Goal: Information Seeking & Learning: Find specific fact

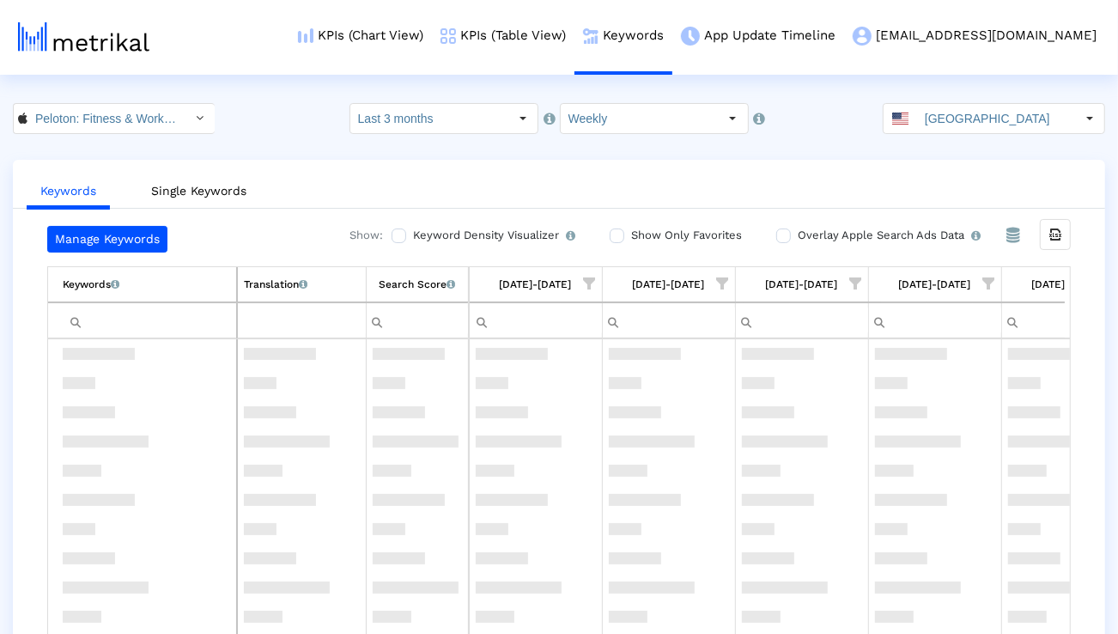
scroll to position [2018, 0]
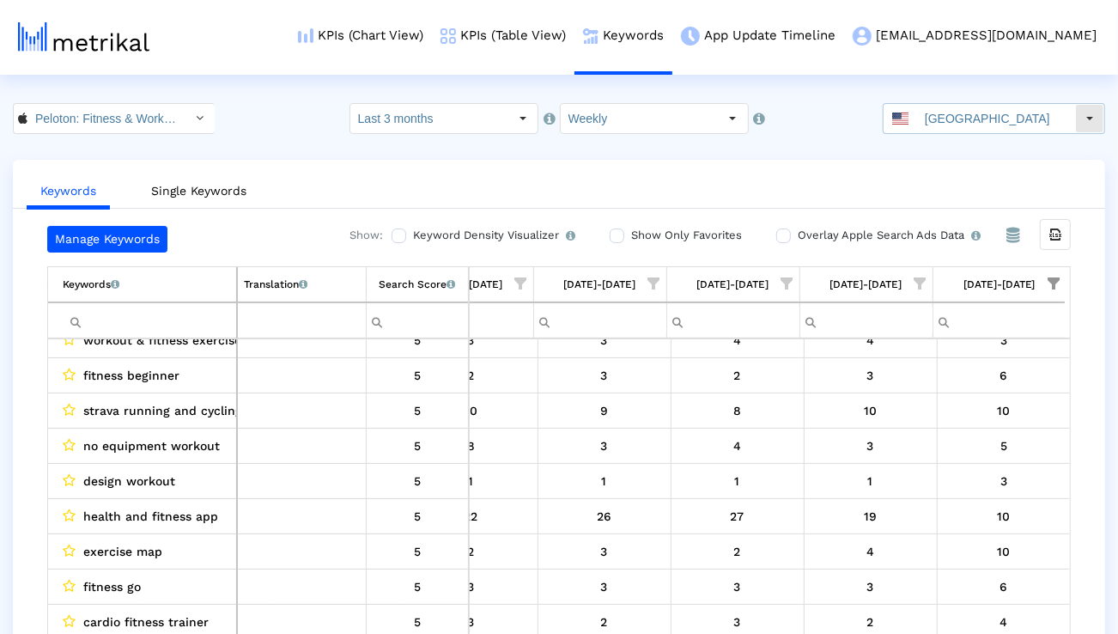
click at [935, 105] on div "[GEOGRAPHIC_DATA]" at bounding box center [980, 118] width 192 height 29
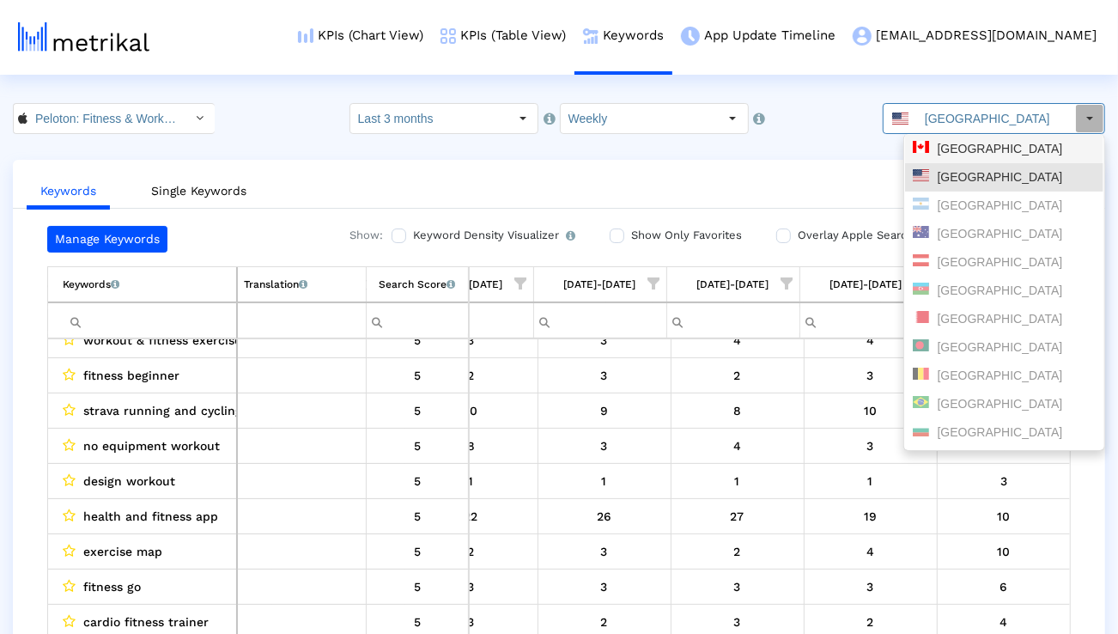
click at [934, 145] on div "[GEOGRAPHIC_DATA]" at bounding box center [1004, 149] width 183 height 16
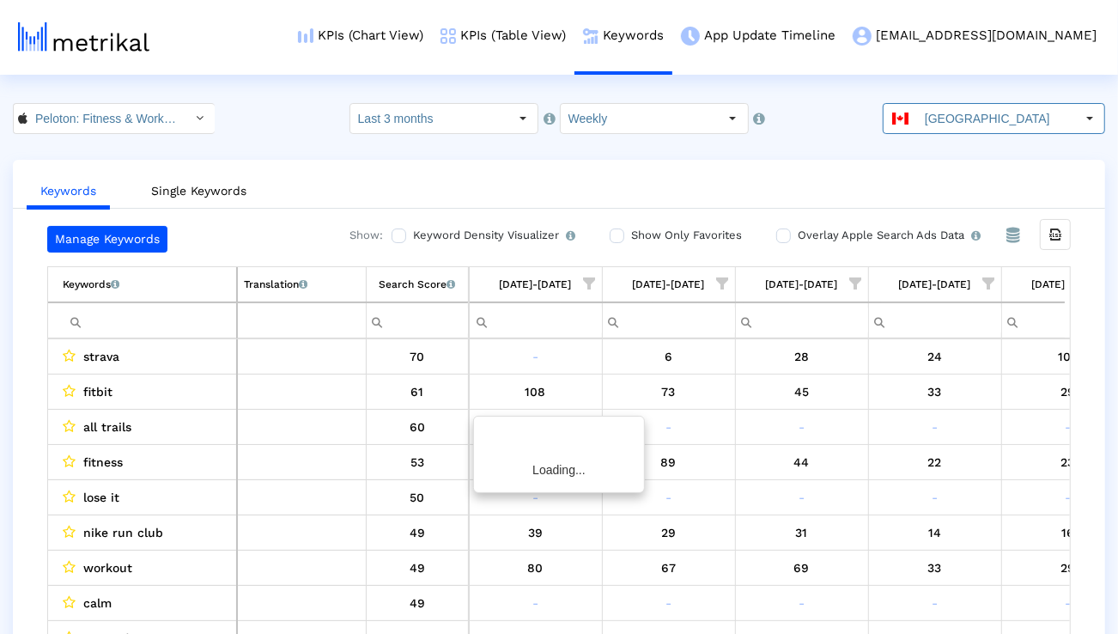
scroll to position [0, 1134]
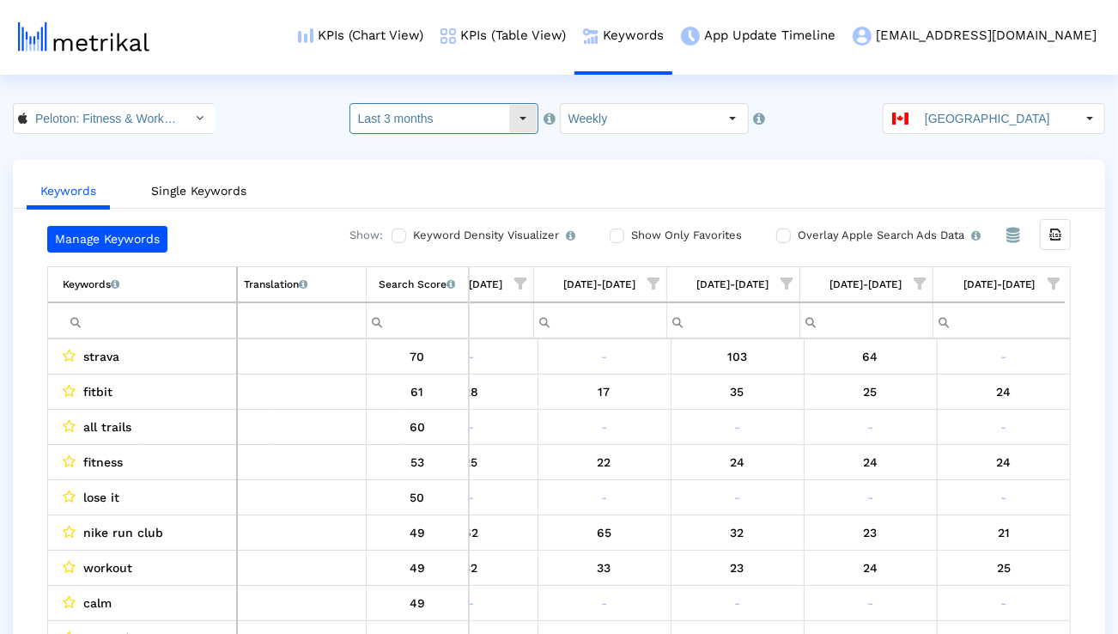
click at [466, 120] on input "Last 3 months" at bounding box center [429, 118] width 158 height 29
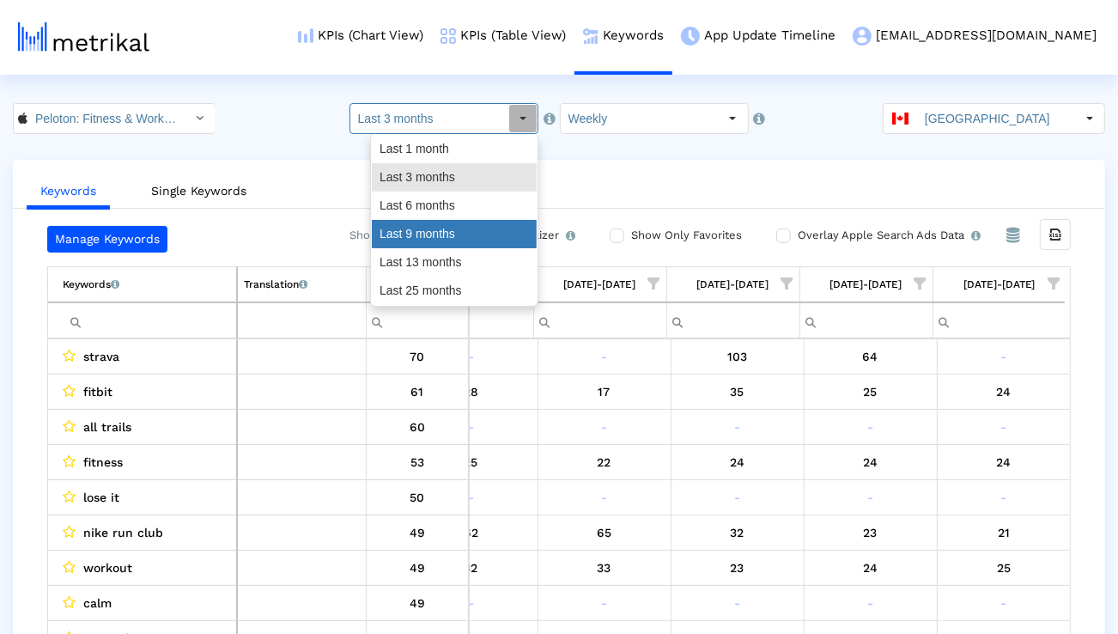
click at [447, 221] on div "Last 9 months" at bounding box center [454, 234] width 165 height 28
type input "Last 9 months"
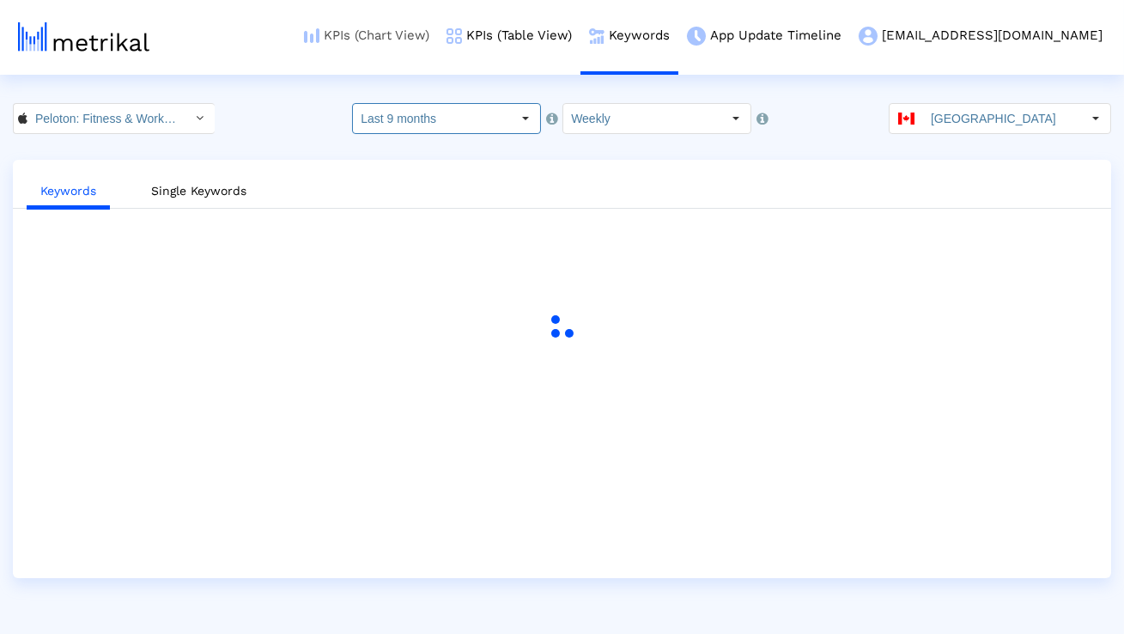
click at [438, 43] on link "KPIs (Chart View)" at bounding box center [366, 35] width 143 height 71
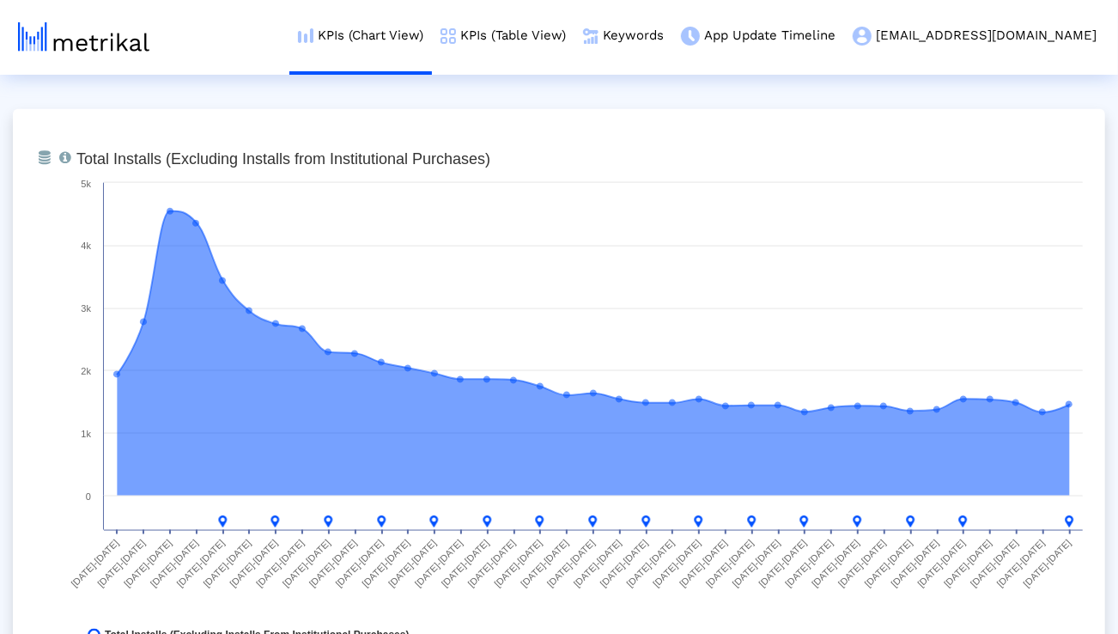
scroll to position [1333, 0]
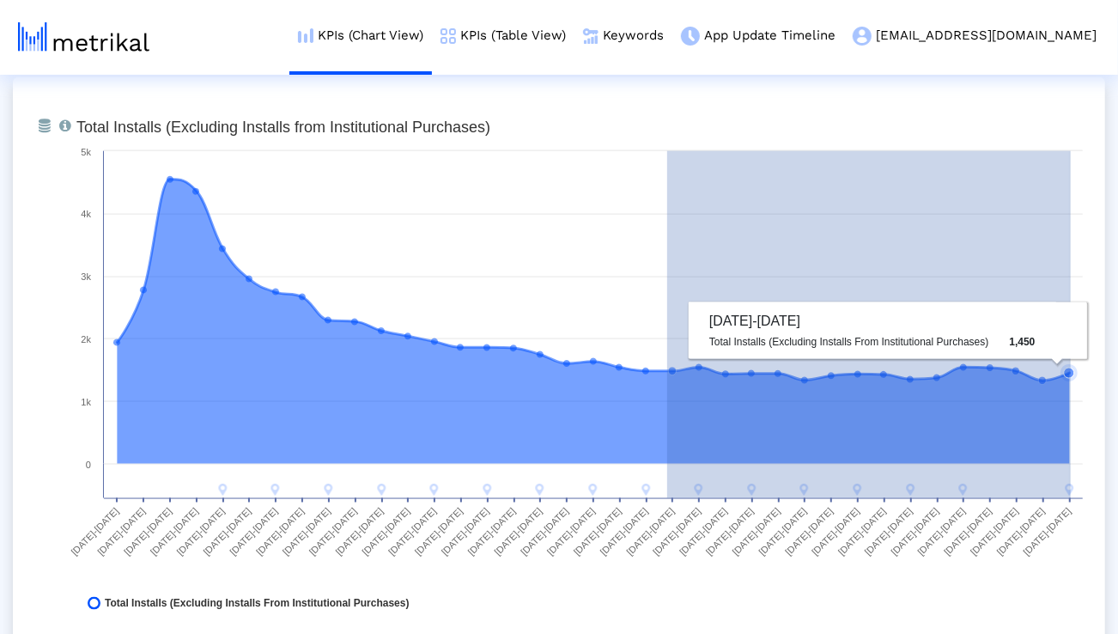
drag, startPoint x: 667, startPoint y: 371, endPoint x: 1071, endPoint y: 393, distance: 404.2
click at [1071, 393] on icon "Created with Highcharts 8.1.2 Total Installs (Excluding Installs from Instituti…" at bounding box center [580, 369] width 1024 height 515
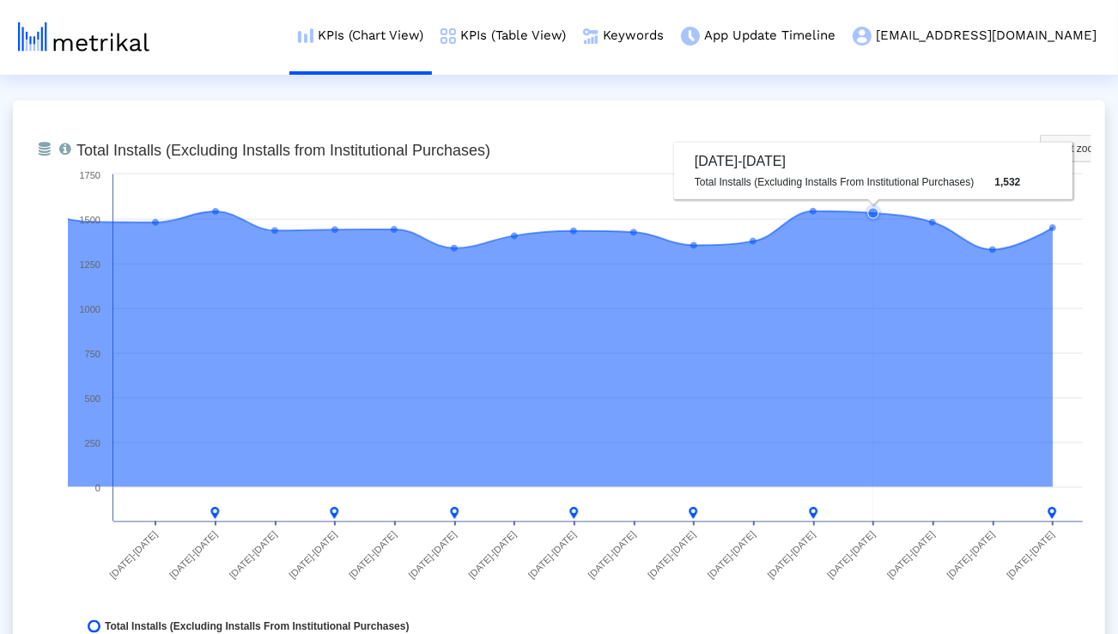
scroll to position [1318, 0]
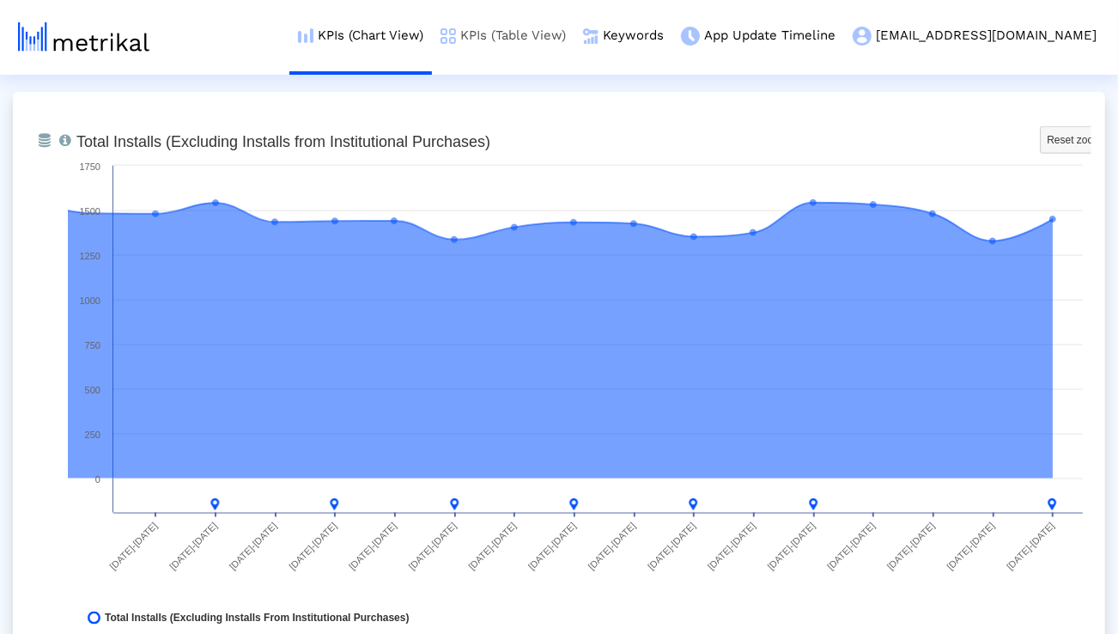
click at [551, 46] on link "KPIs (Table View)" at bounding box center [503, 35] width 143 height 71
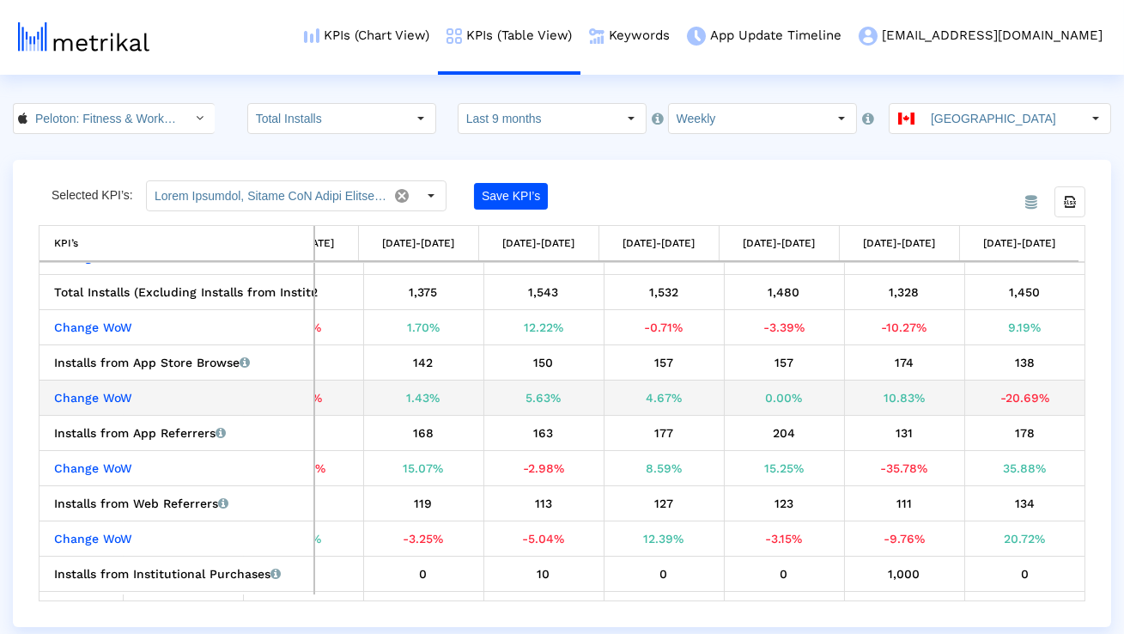
scroll to position [63, 3684]
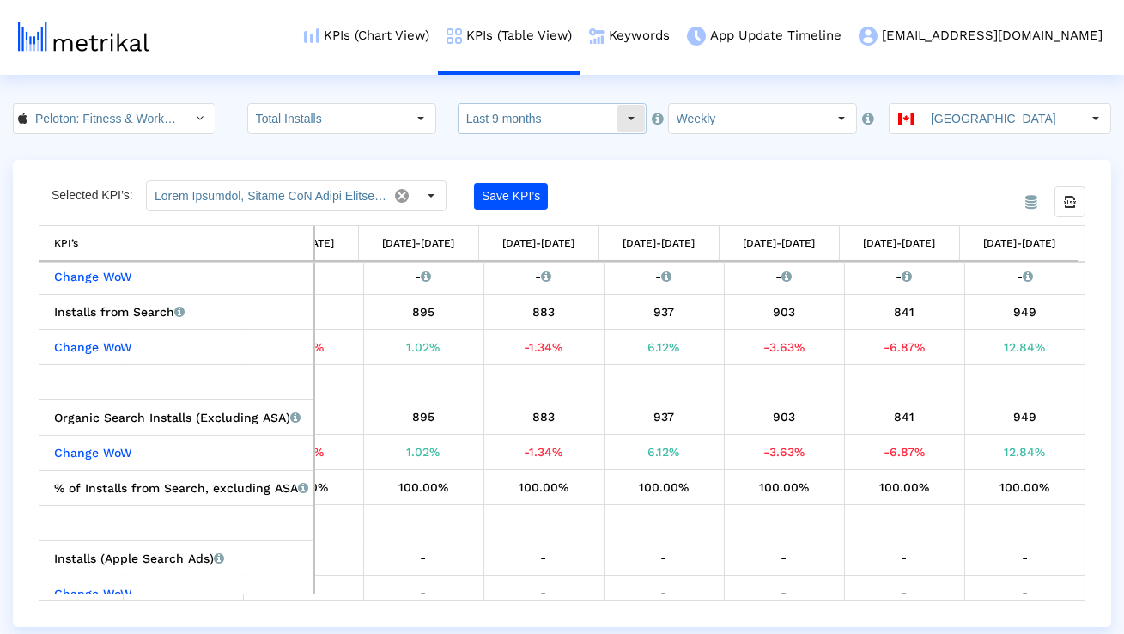
click at [563, 114] on input "Last 9 months" at bounding box center [538, 118] width 158 height 29
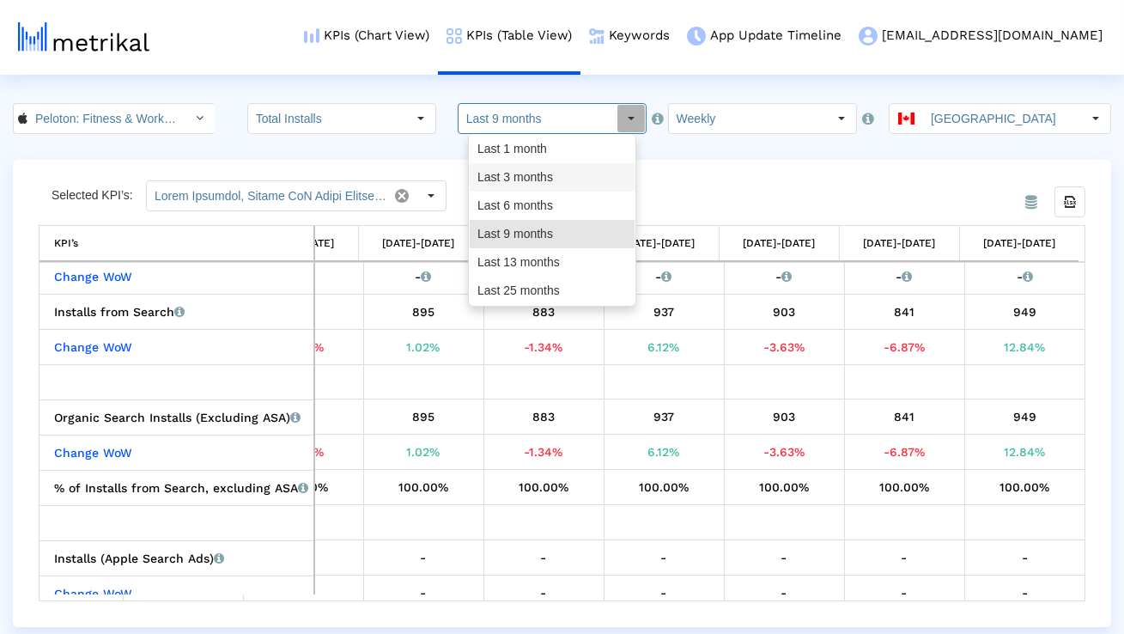
click at [532, 172] on div "Last 3 months" at bounding box center [552, 177] width 165 height 28
type input "Last 3 months"
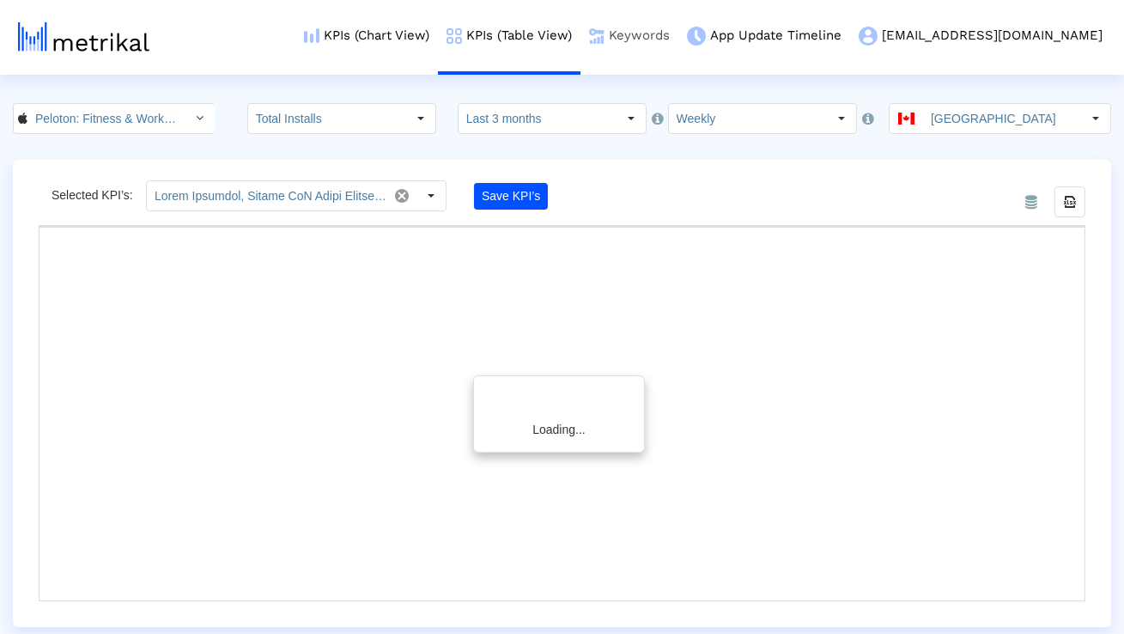
click at [679, 26] on link "Keywords" at bounding box center [630, 35] width 98 height 71
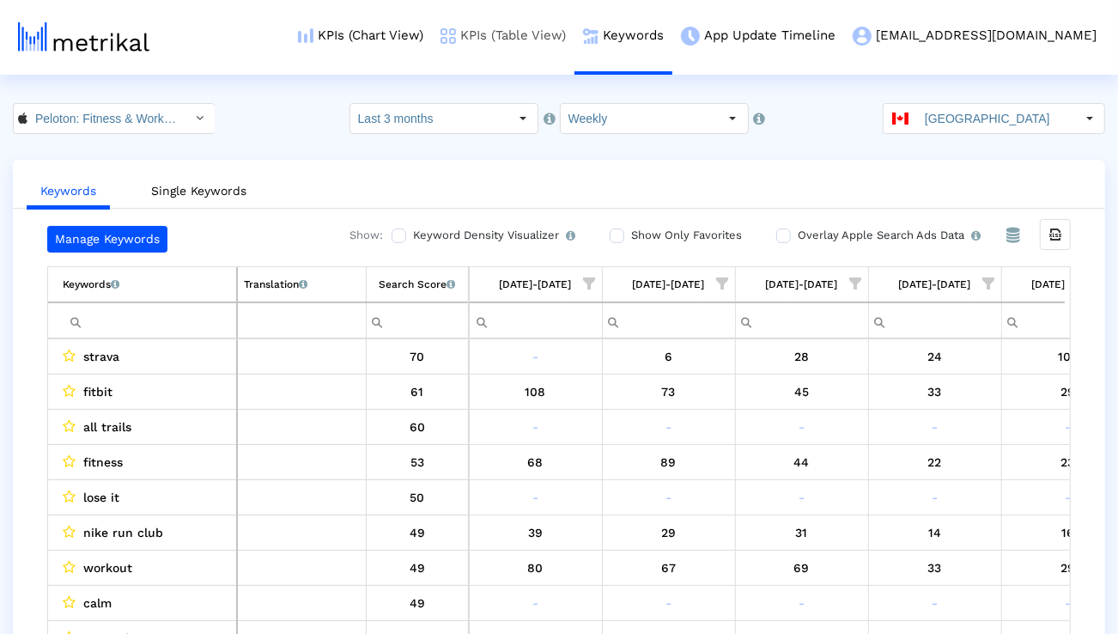
scroll to position [0, 1134]
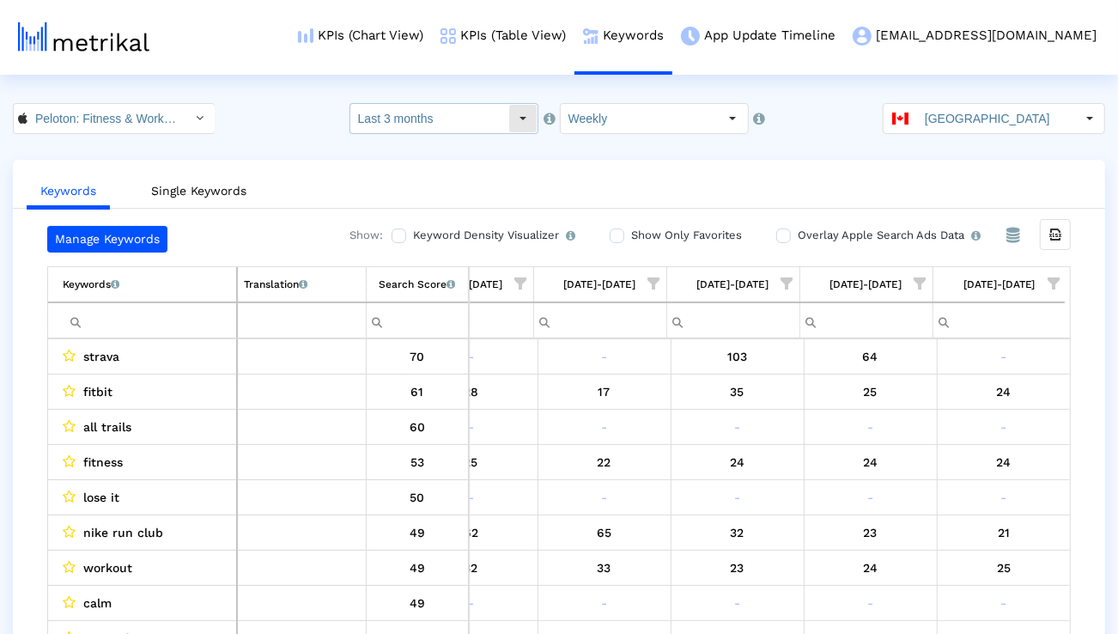
click at [453, 114] on input "Last 3 months" at bounding box center [429, 118] width 158 height 29
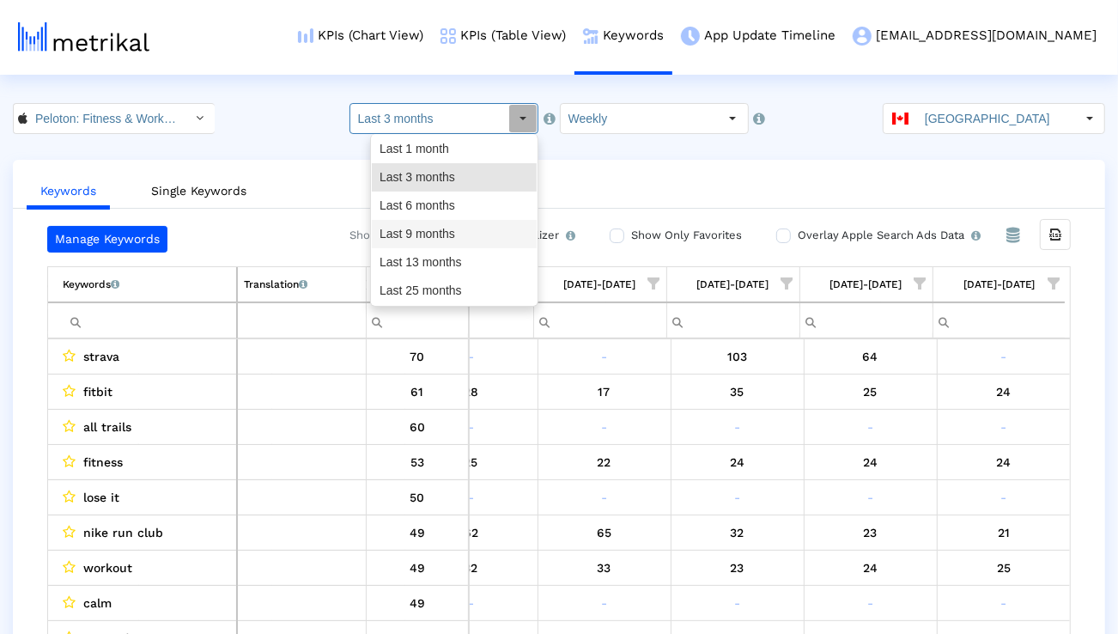
click at [432, 227] on div "Last 9 months" at bounding box center [454, 234] width 165 height 28
type input "Last 9 months"
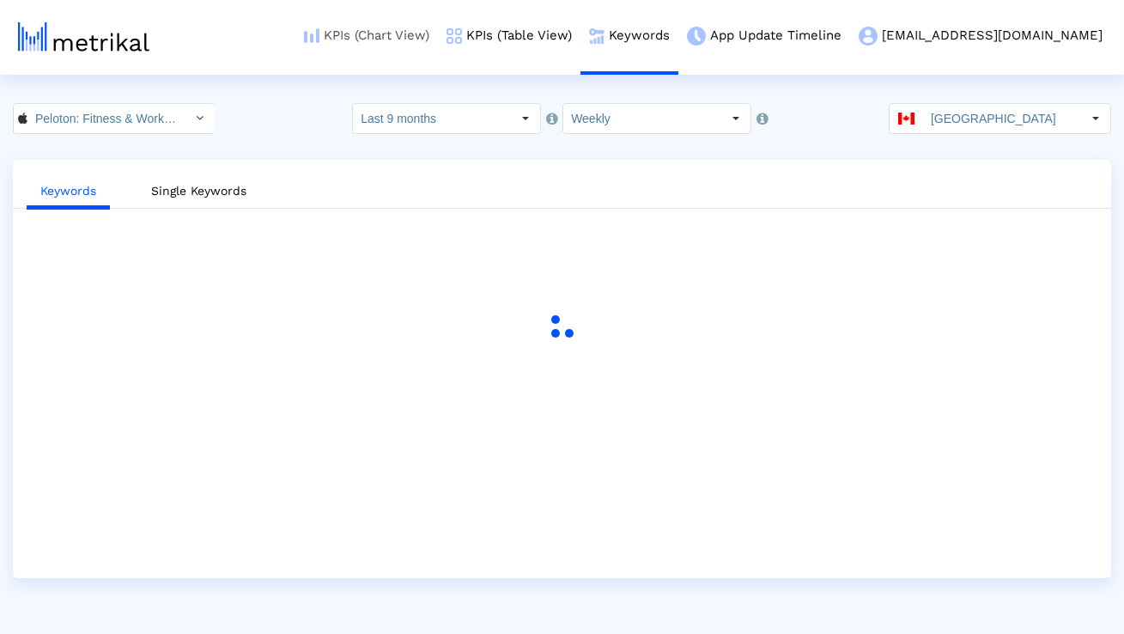
click at [438, 42] on link "KPIs (Chart View)" at bounding box center [366, 35] width 143 height 71
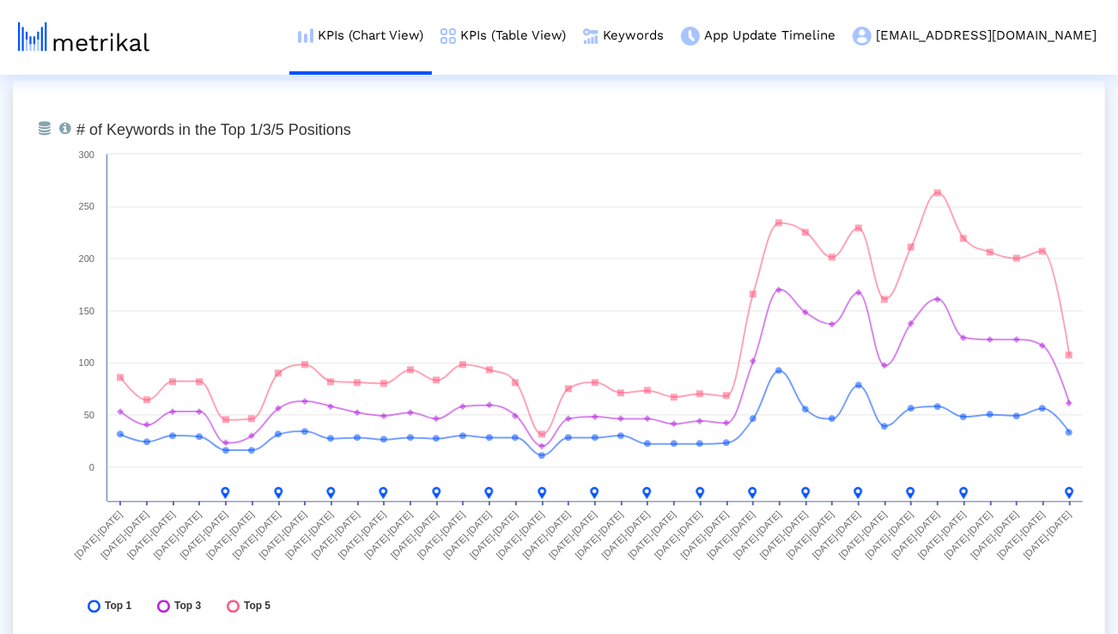
scroll to position [6333, 0]
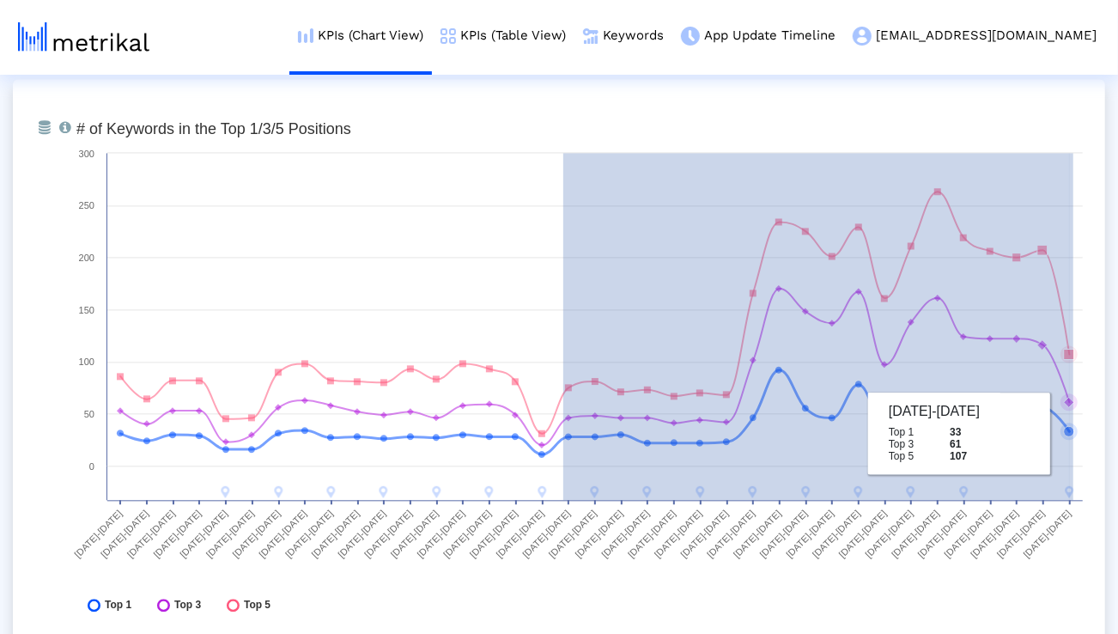
drag, startPoint x: 563, startPoint y: 379, endPoint x: 1074, endPoint y: 436, distance: 514.3
click at [1074, 436] on g at bounding box center [597, 343] width 961 height 310
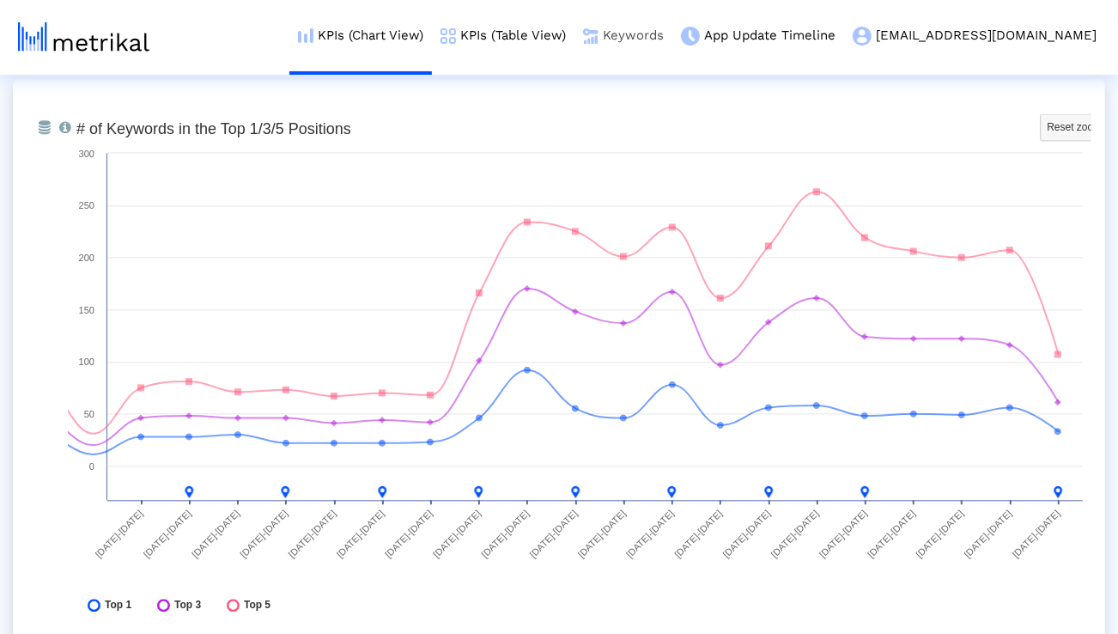
click at [673, 31] on link "Keywords" at bounding box center [624, 35] width 98 height 71
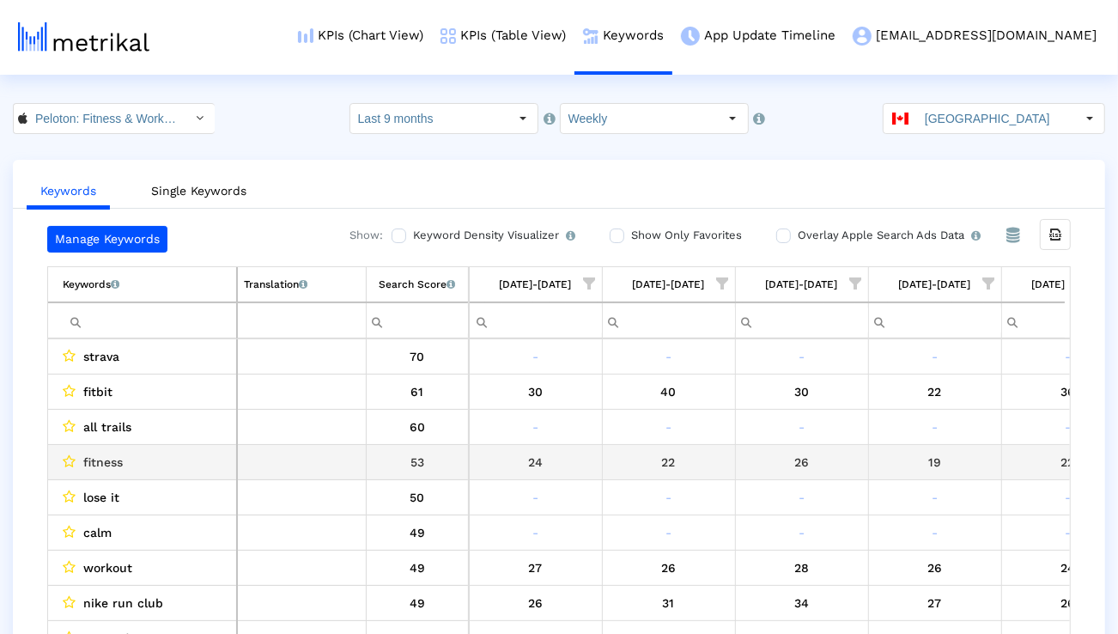
scroll to position [0, 4329]
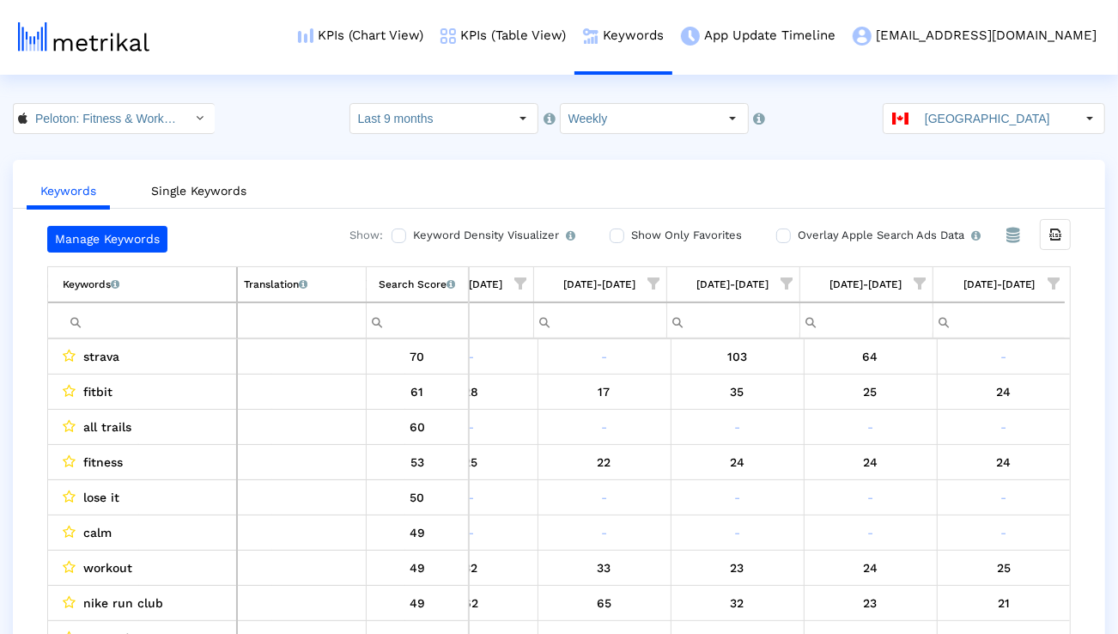
click at [185, 314] on input "Filter cell" at bounding box center [149, 321] width 173 height 28
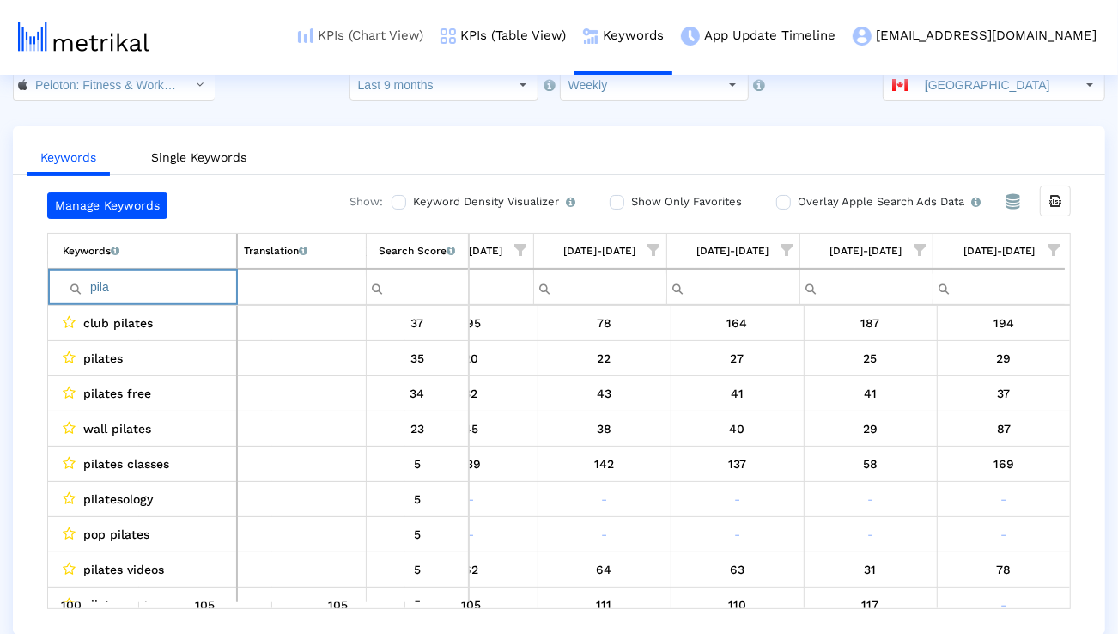
paste input "hiit workouts"
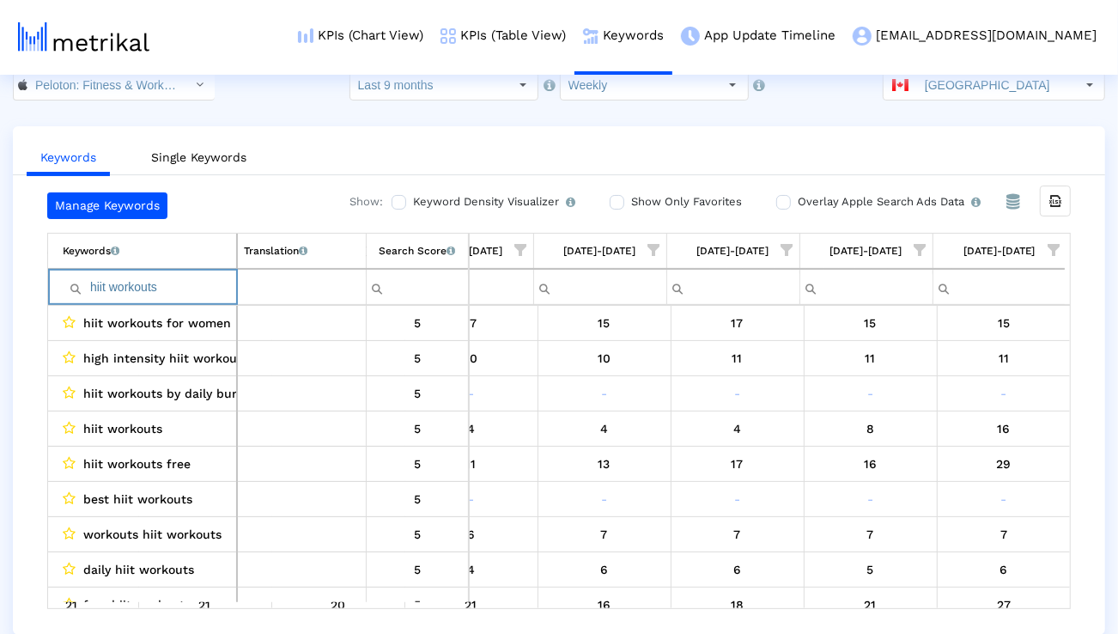
drag, startPoint x: 184, startPoint y: 285, endPoint x: 54, endPoint y: 285, distance: 129.7
click at [55, 285] on td "hiit workouts" at bounding box center [142, 287] width 189 height 36
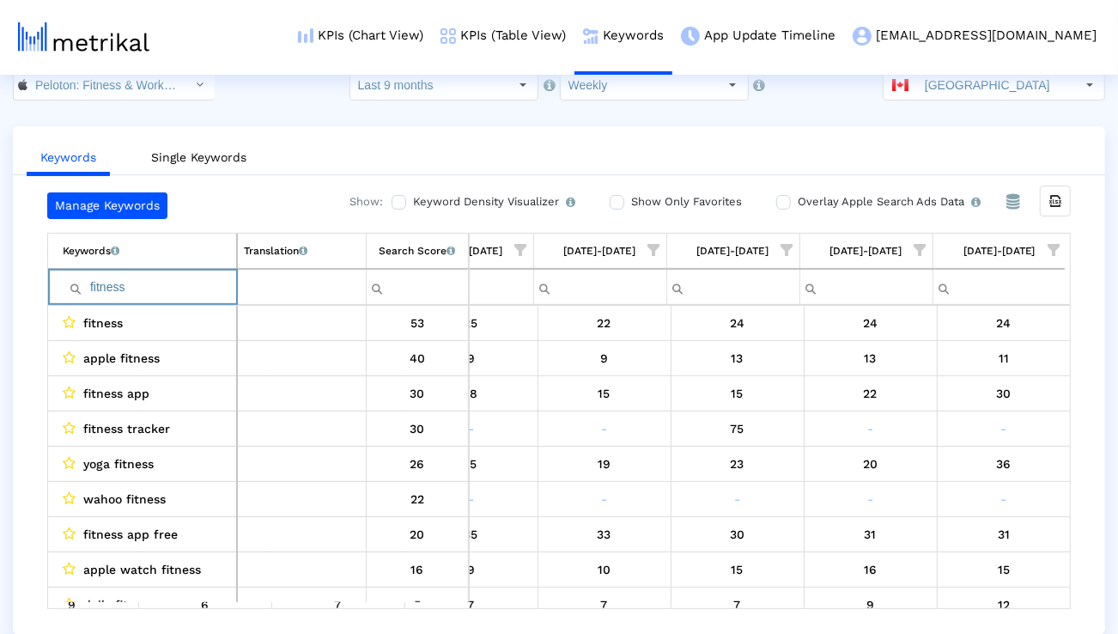
type input "fitness"
click at [1055, 247] on span "Show filter options for column '08/24/25-08/30/25'" at bounding box center [1054, 250] width 12 height 12
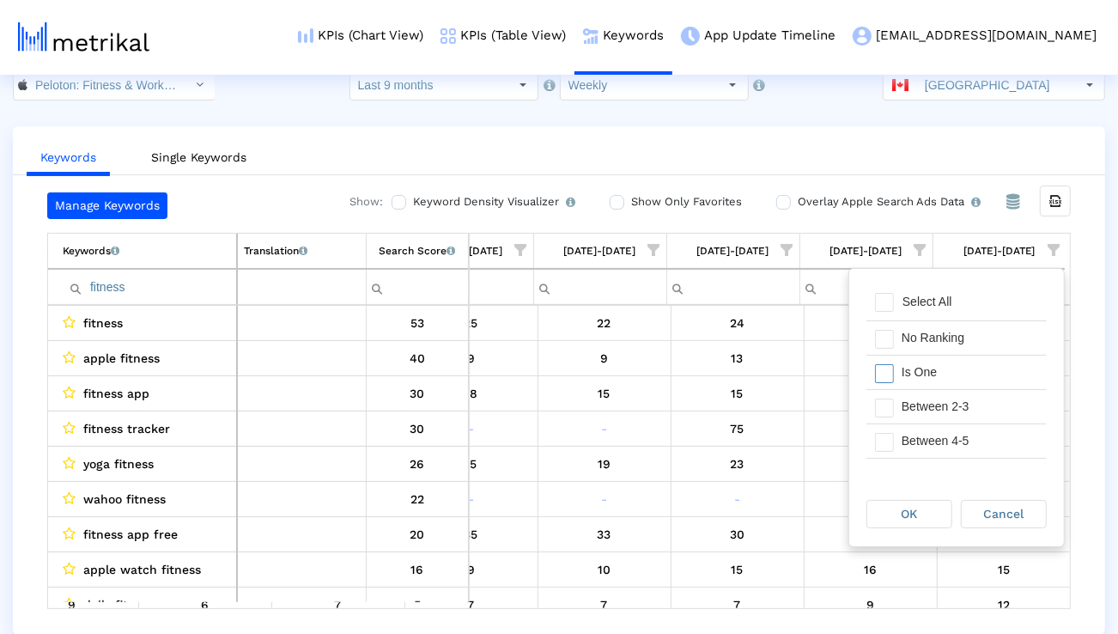
click at [969, 374] on div "Is One" at bounding box center [970, 372] width 154 height 33
click at [969, 400] on div "Between 2-3" at bounding box center [970, 406] width 154 height 33
click at [969, 427] on div "Between 4-5" at bounding box center [970, 440] width 154 height 33
click at [969, 431] on div "Between 6-10" at bounding box center [970, 440] width 154 height 33
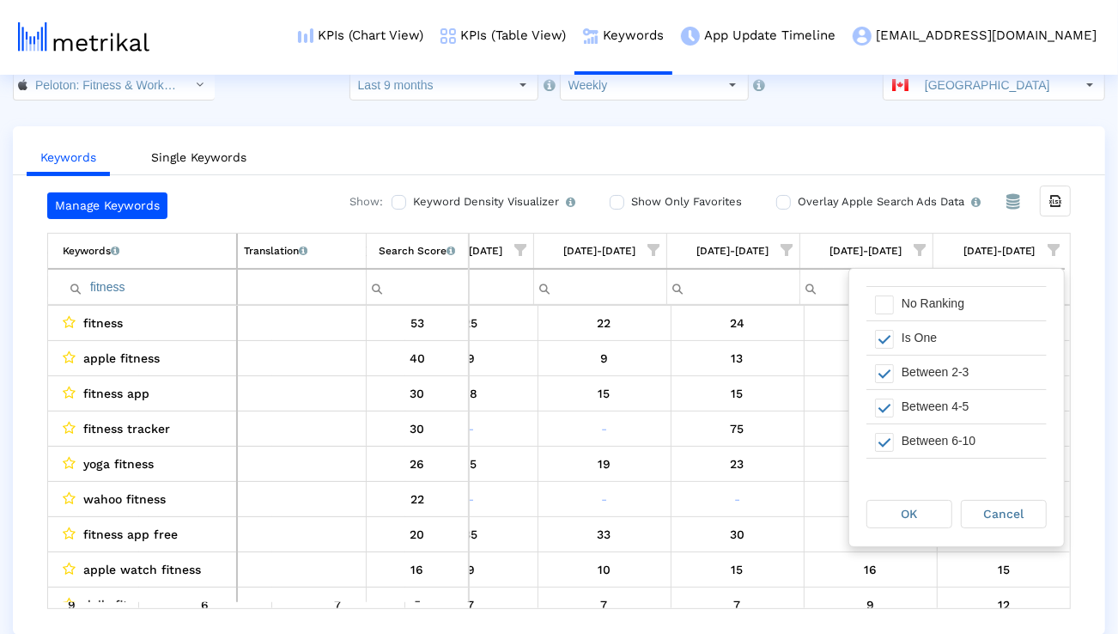
click at [920, 527] on div "OK" at bounding box center [914, 513] width 94 height 31
click at [918, 523] on div "OK" at bounding box center [909, 514] width 84 height 27
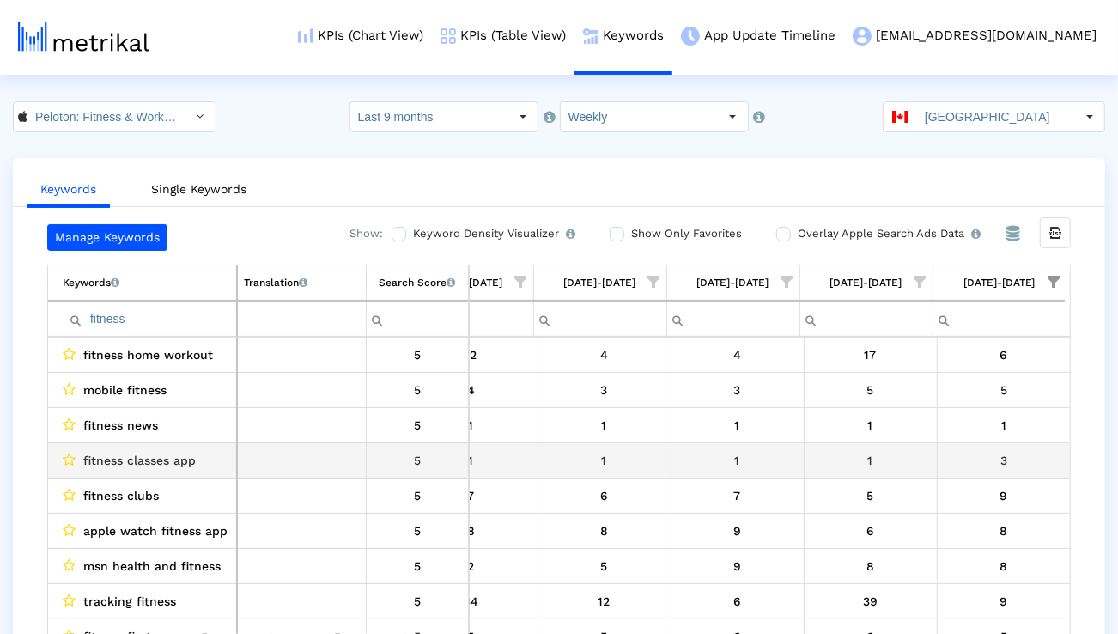
scroll to position [0, 0]
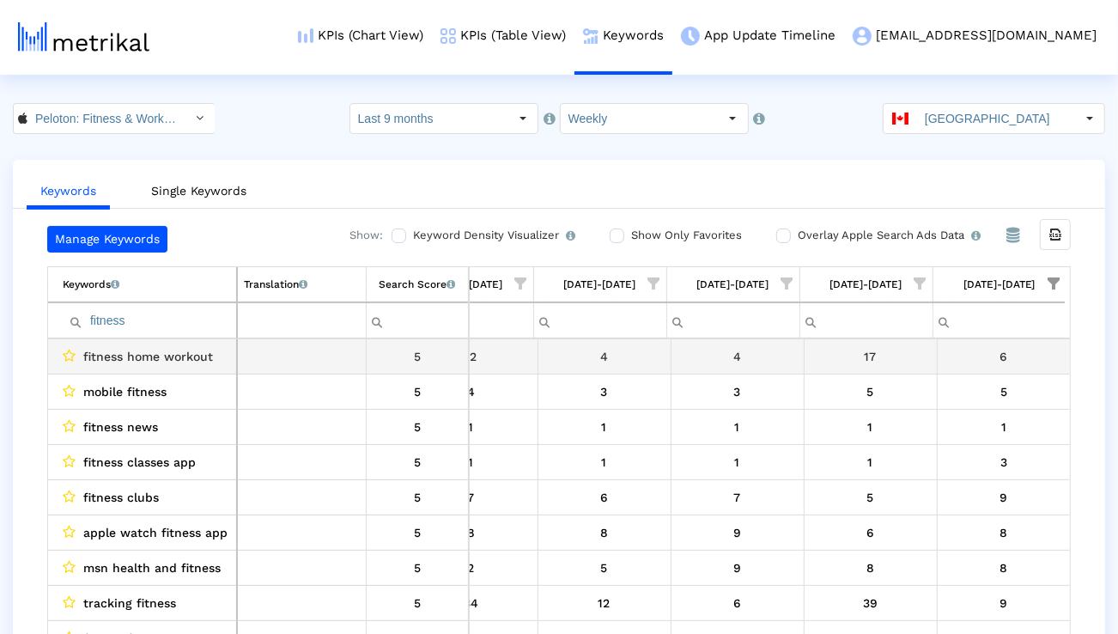
click at [195, 359] on span "fitness home workout" at bounding box center [148, 356] width 130 height 22
click at [195, 358] on span "fitness home workout" at bounding box center [148, 356] width 130 height 22
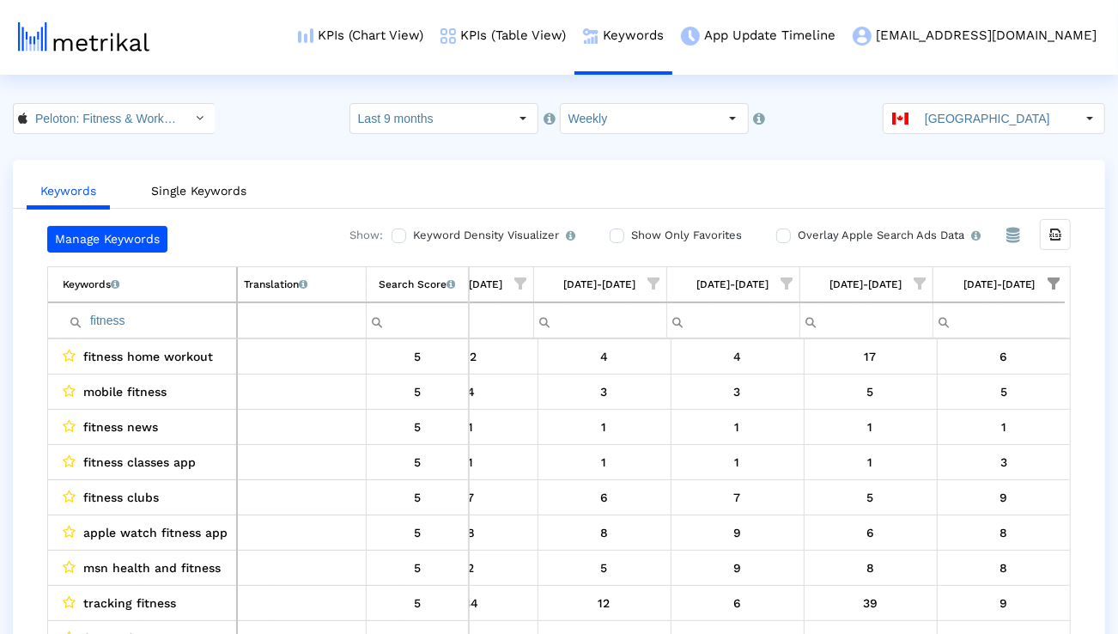
click at [179, 312] on input "fitness" at bounding box center [149, 321] width 173 height 28
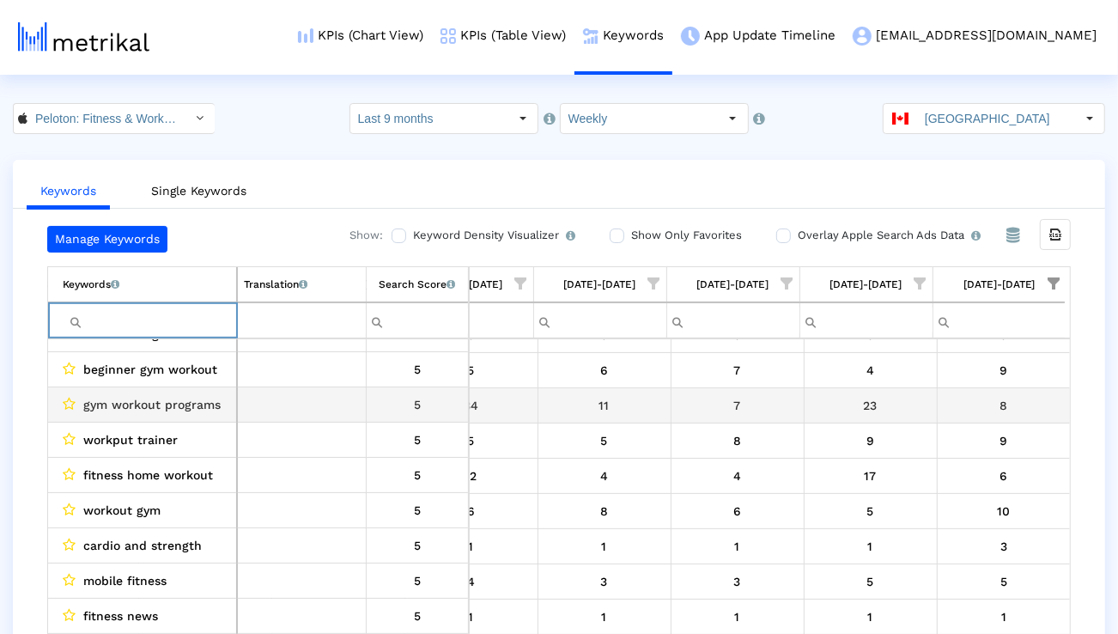
scroll to position [126, 0]
click at [207, 411] on span "gym workout programs" at bounding box center [151, 405] width 137 height 22
copy span "gym workout programs"
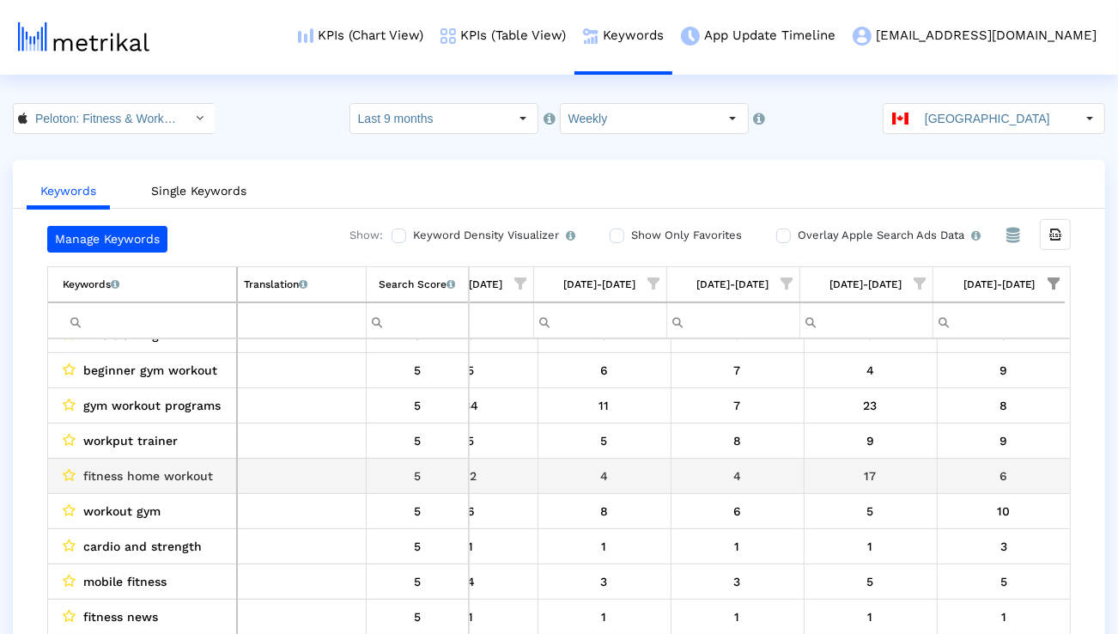
click at [201, 469] on span "fitness home workout" at bounding box center [148, 476] width 130 height 22
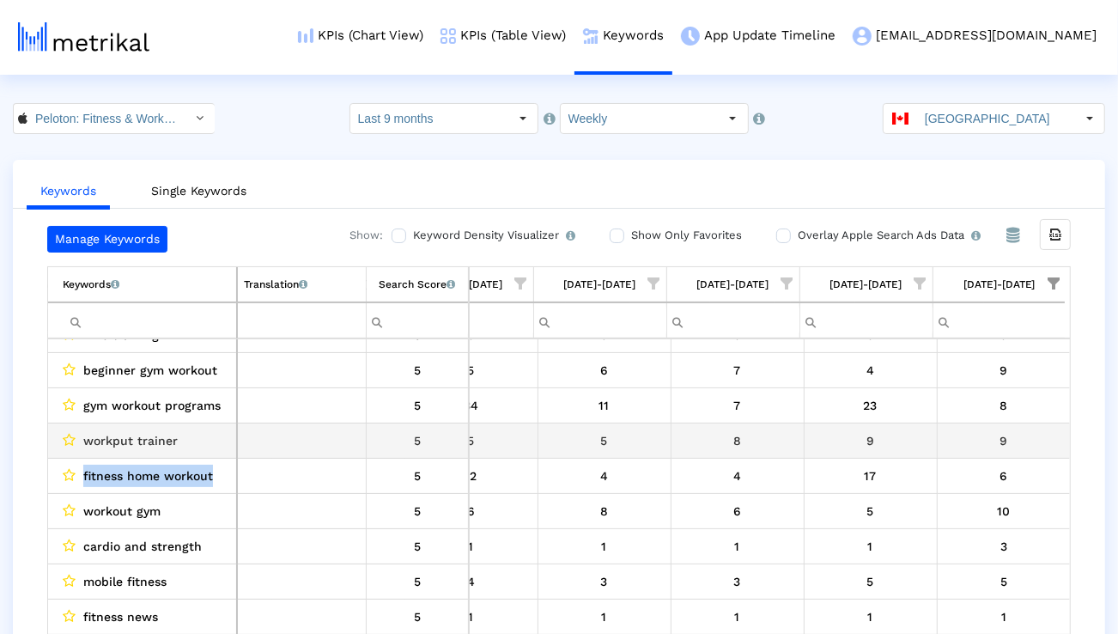
copy span "fitness home workout"
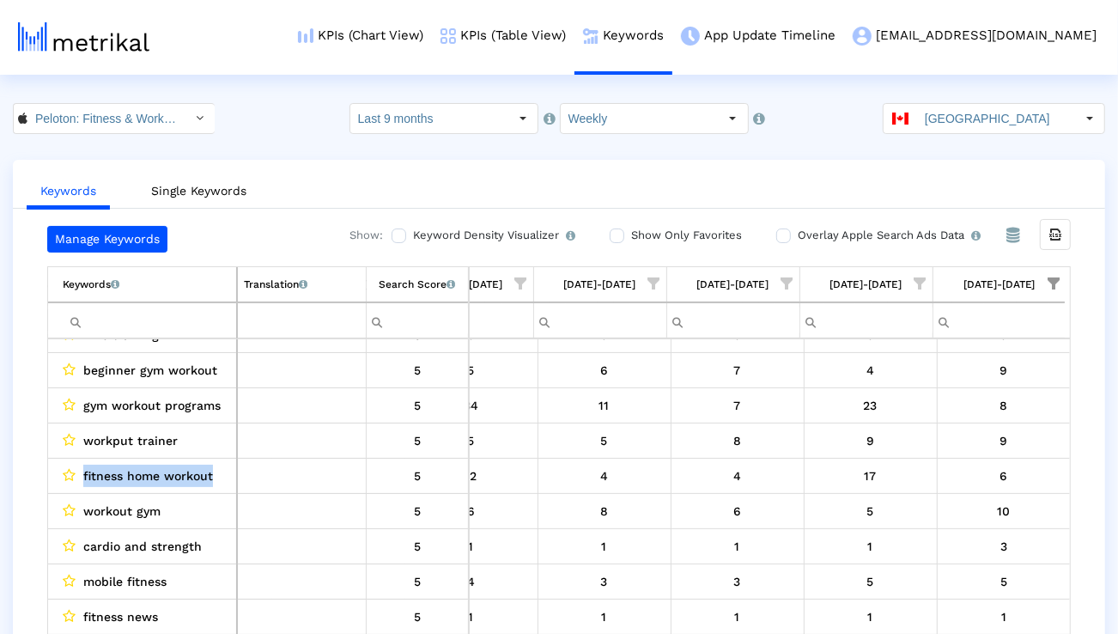
click at [210, 319] on input "Filter cell" at bounding box center [149, 321] width 173 height 28
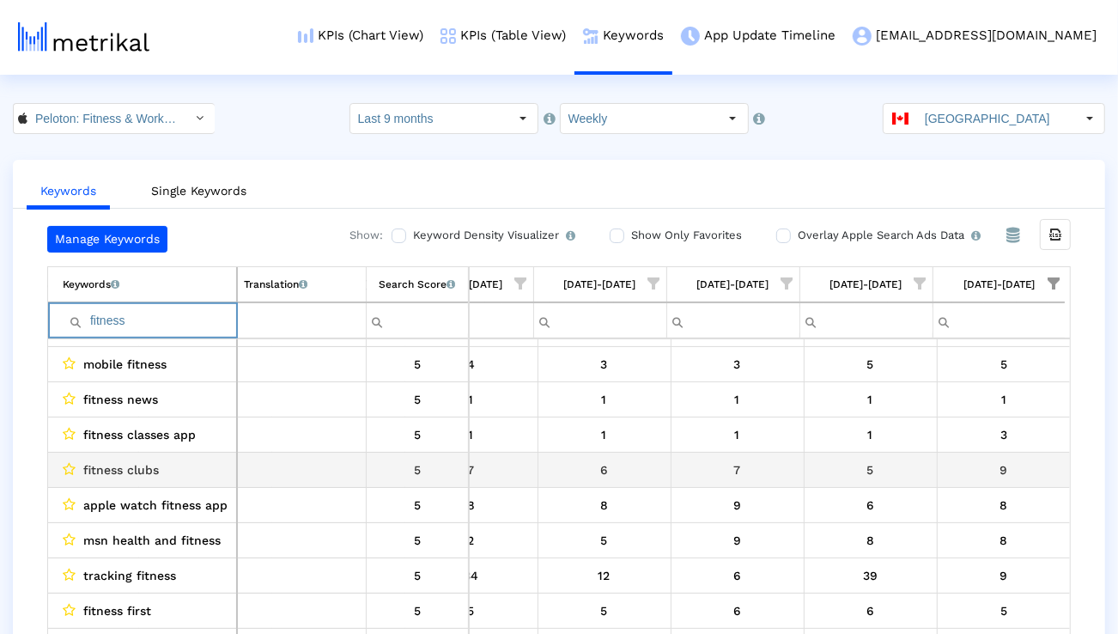
scroll to position [41, 0]
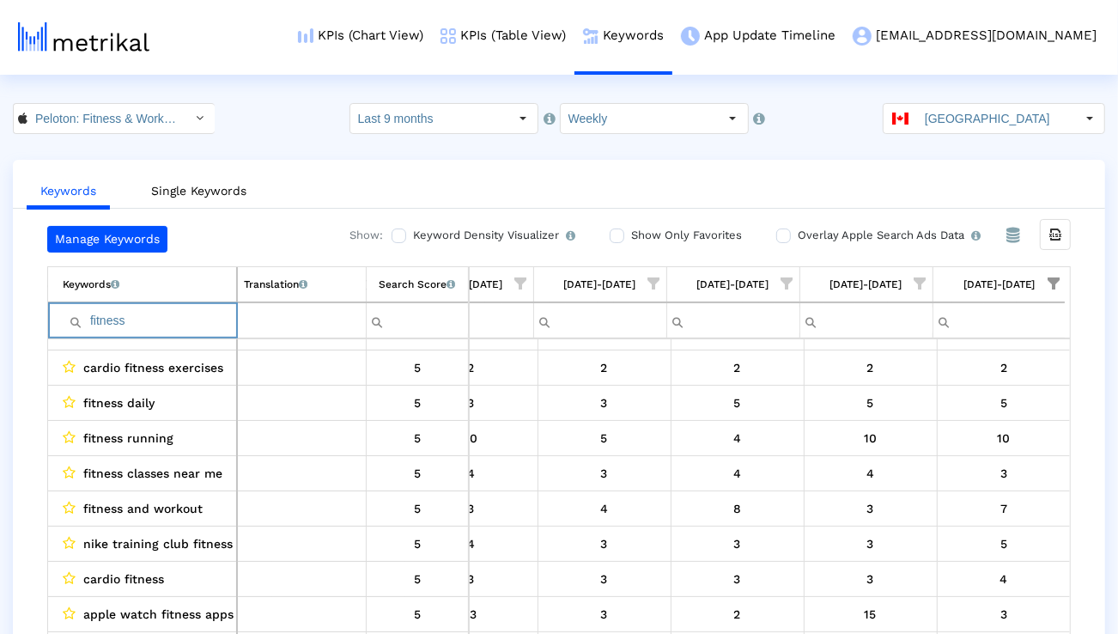
type input "fitness"
click at [1051, 280] on span "Show filter options for column '08/24/25-08/30/25'" at bounding box center [1054, 283] width 12 height 12
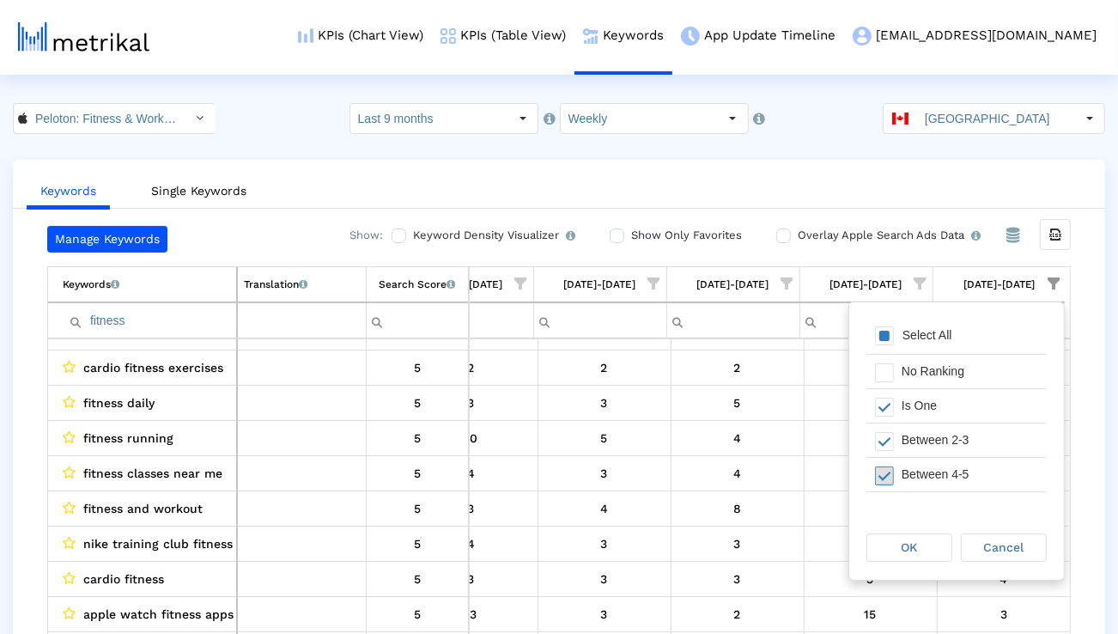
click at [889, 477] on span "Filter options" at bounding box center [884, 475] width 19 height 19
click at [891, 467] on span "Filter options" at bounding box center [884, 467] width 19 height 19
click at [891, 535] on div "OK" at bounding box center [909, 547] width 84 height 27
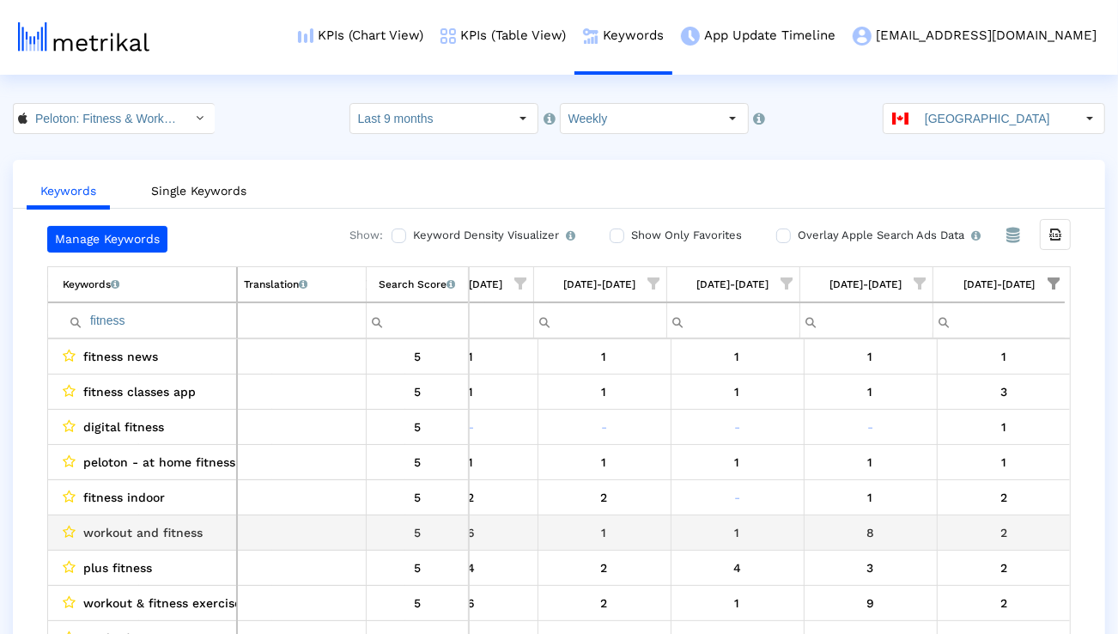
click at [173, 533] on span "workout and fitness" at bounding box center [142, 532] width 119 height 22
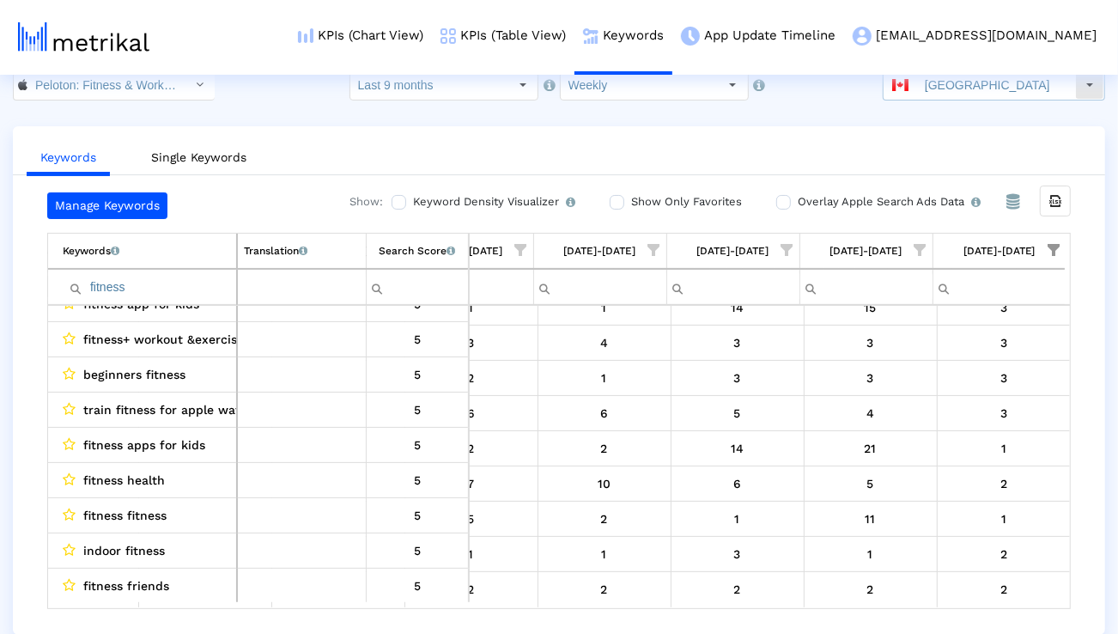
click at [971, 88] on input "[GEOGRAPHIC_DATA]" at bounding box center [996, 84] width 158 height 29
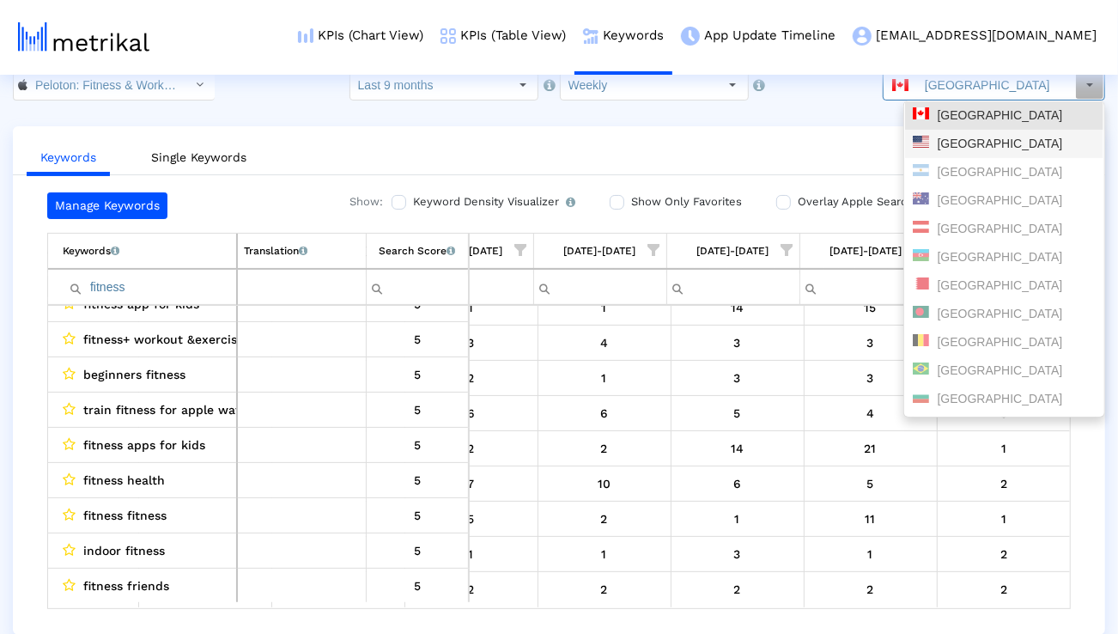
click at [940, 136] on div "[GEOGRAPHIC_DATA]" at bounding box center [1004, 144] width 183 height 16
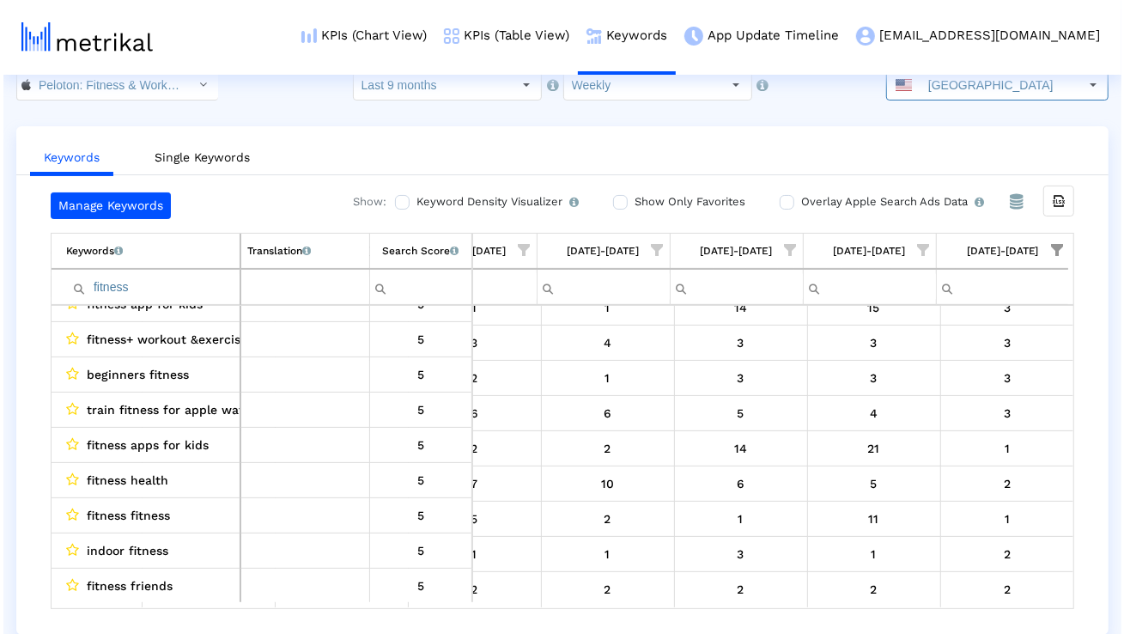
scroll to position [0, 0]
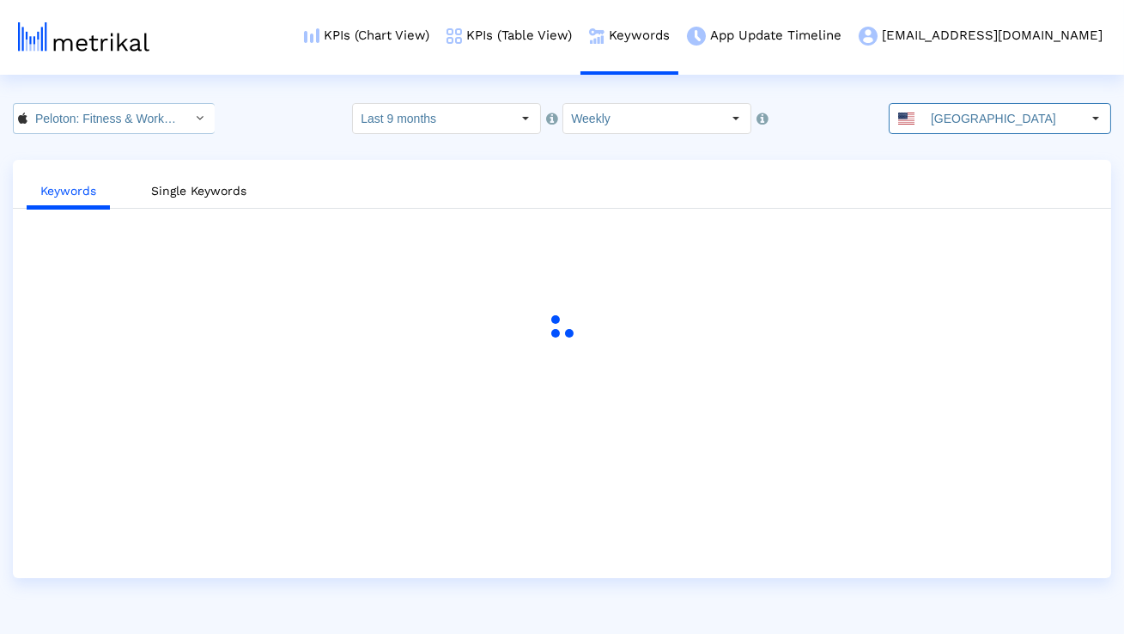
click at [153, 115] on input "Peloton: Fitness & Workouts < 792750948 >" at bounding box center [104, 118] width 155 height 29
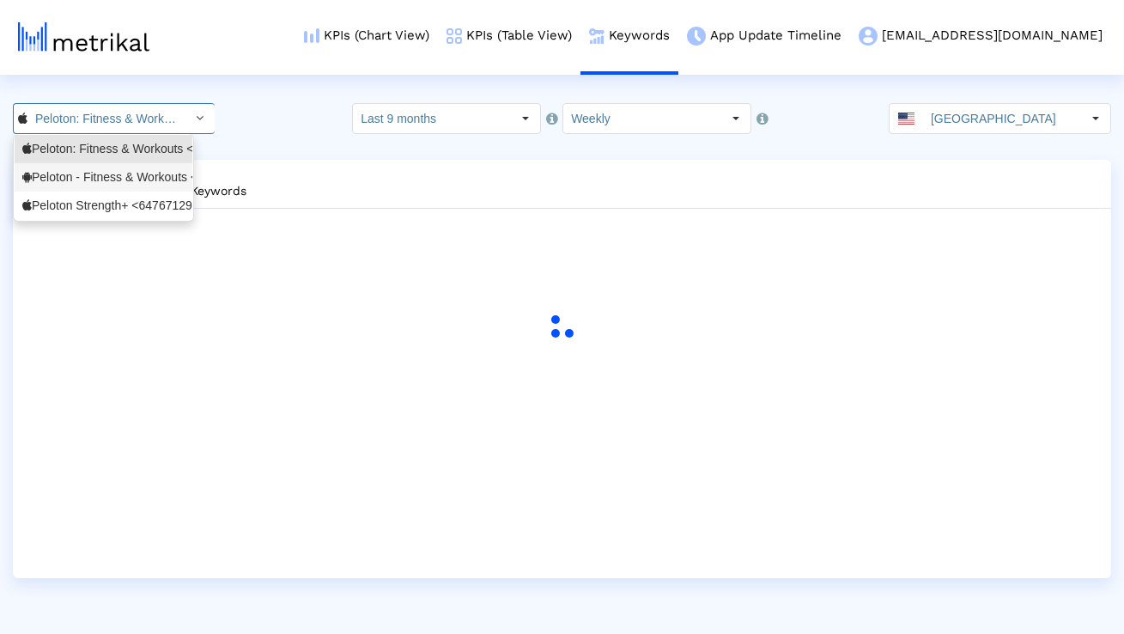
click at [137, 177] on div "Peloton - Fitness & Workouts <com.onepeloton.callisto>" at bounding box center [103, 177] width 162 height 16
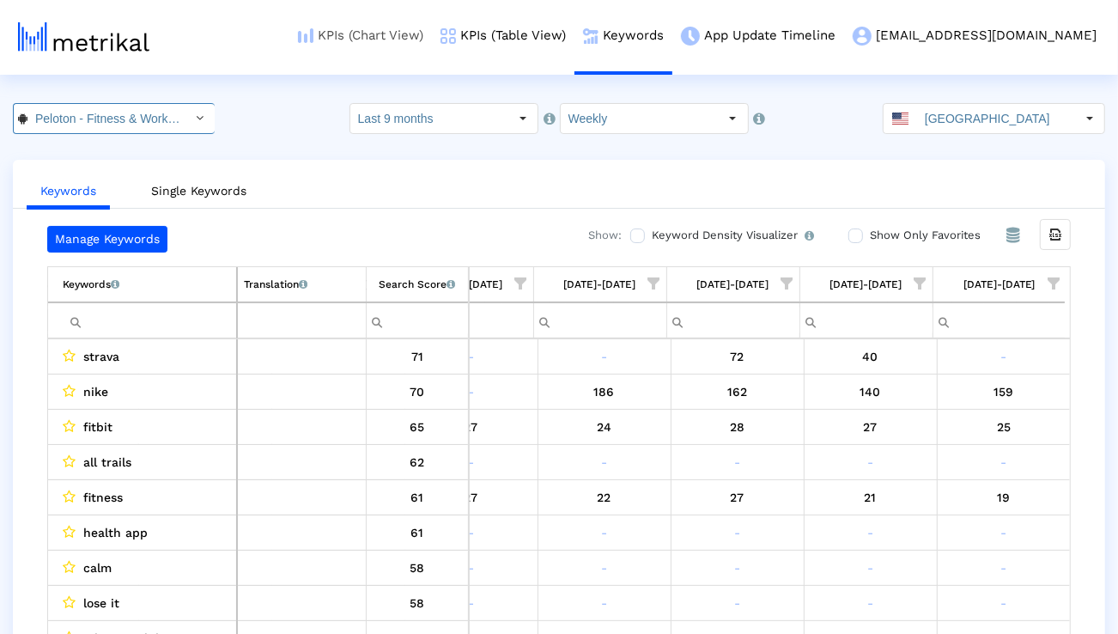
scroll to position [0, 184]
click at [178, 317] on input "Filter cell" at bounding box center [149, 321] width 173 height 28
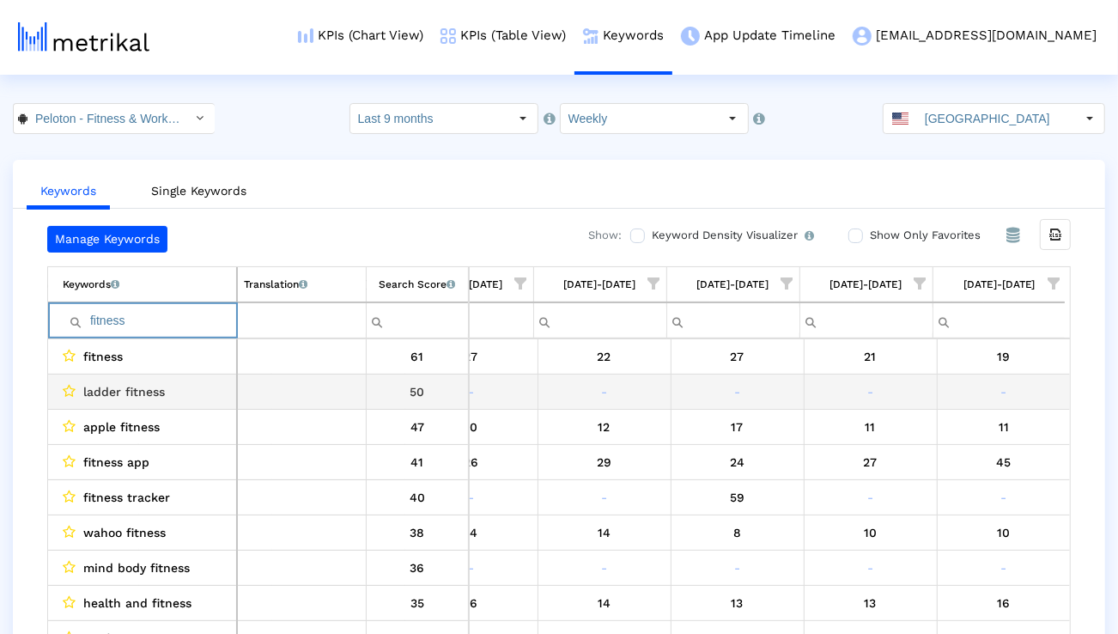
scroll to position [0, 4329]
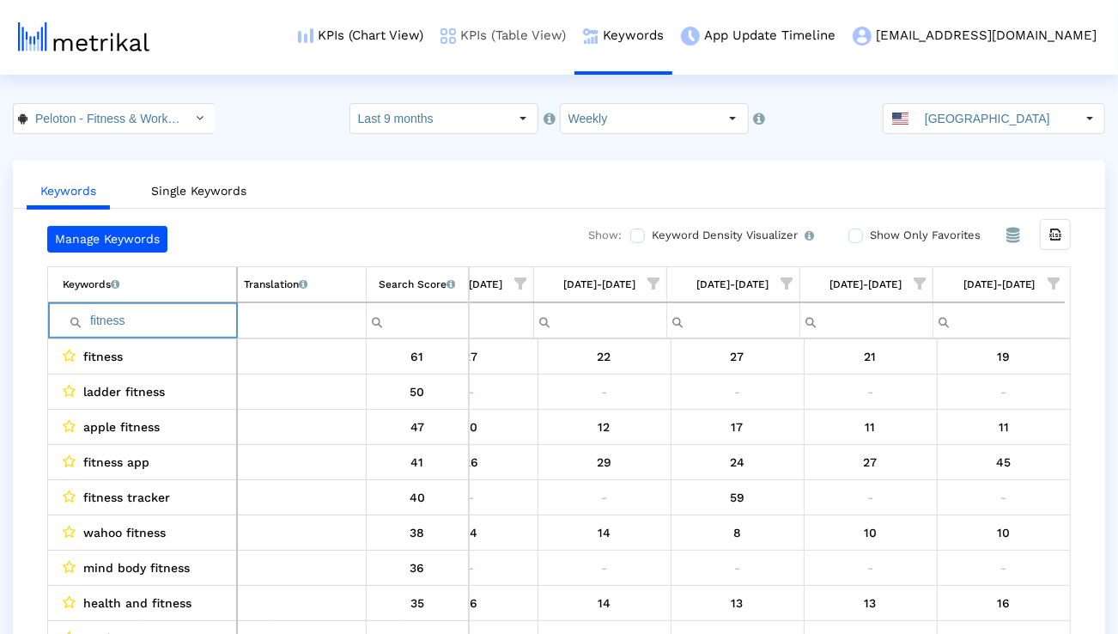
type input "fitness"
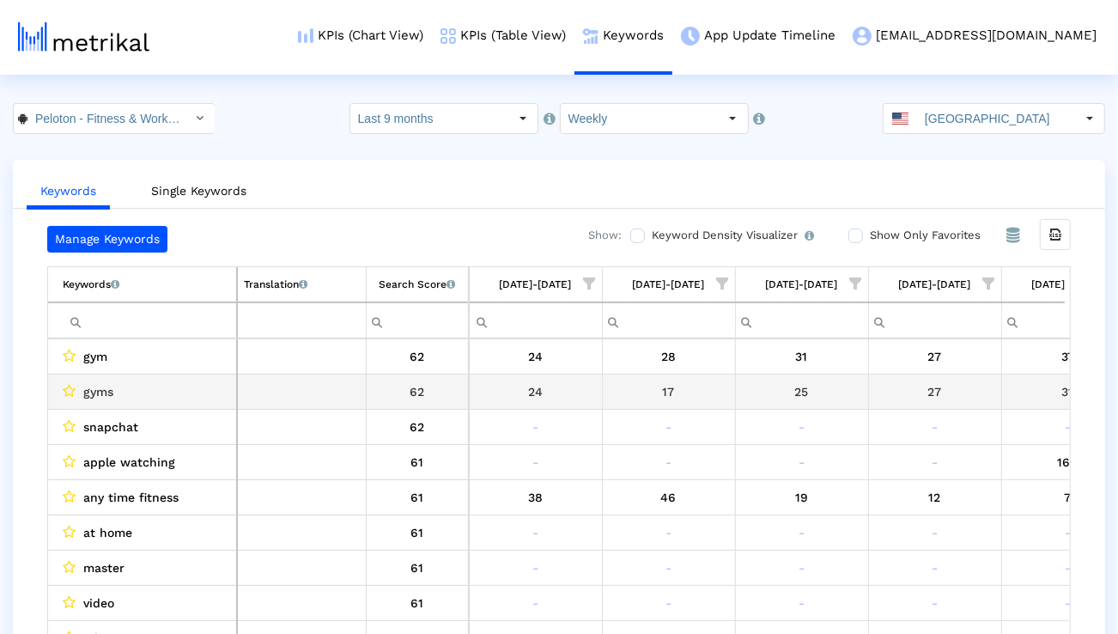
scroll to position [0, 4329]
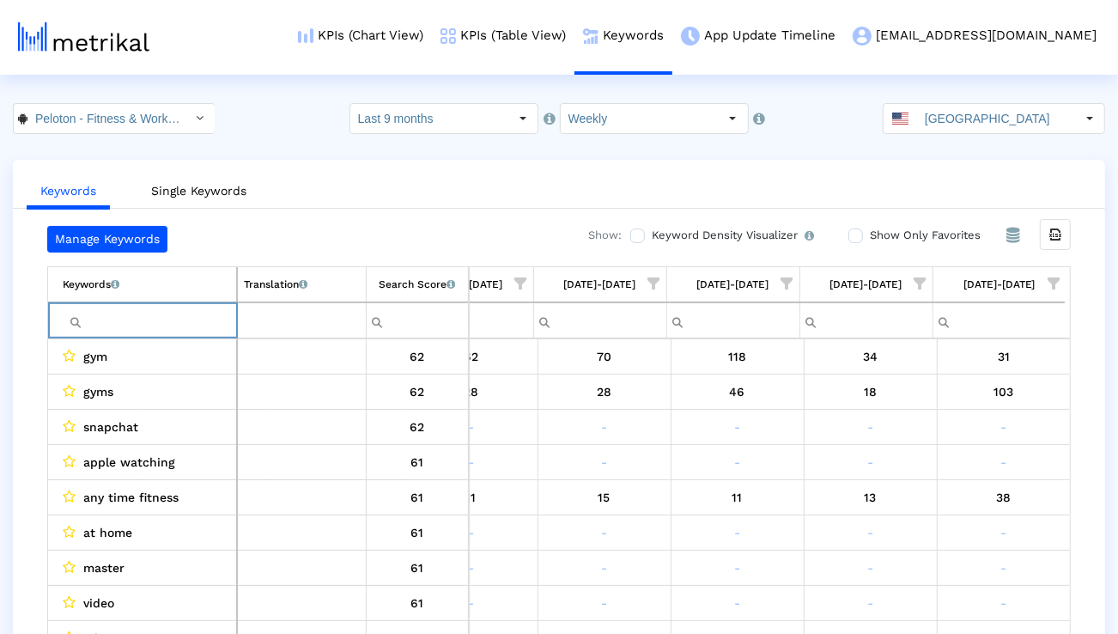
click at [171, 317] on input "Filter cell" at bounding box center [149, 321] width 173 height 28
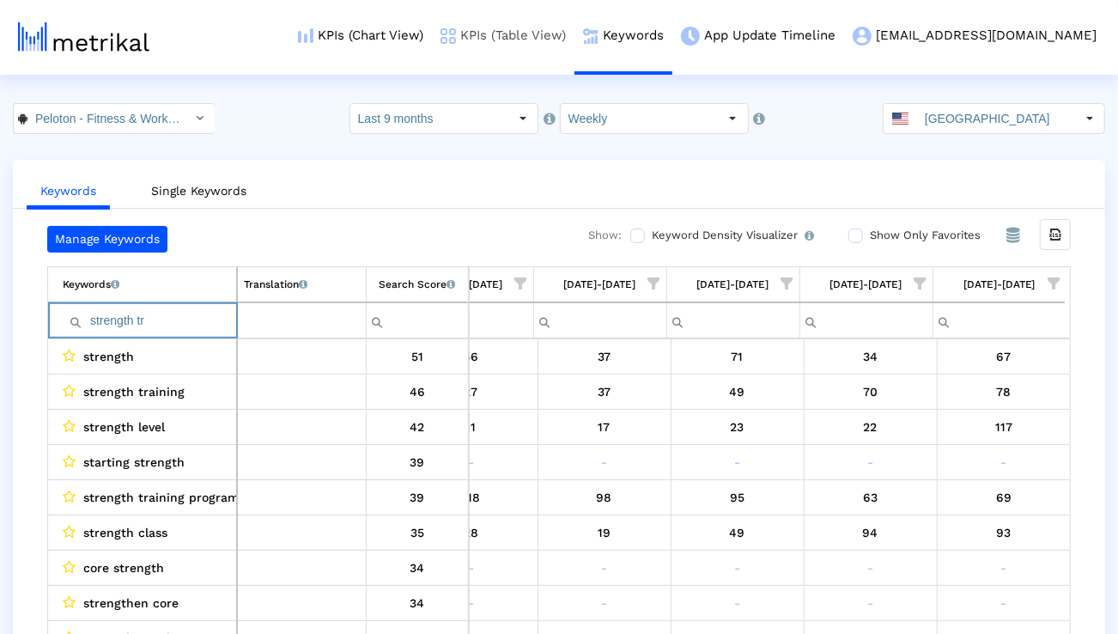
scroll to position [0, 4324]
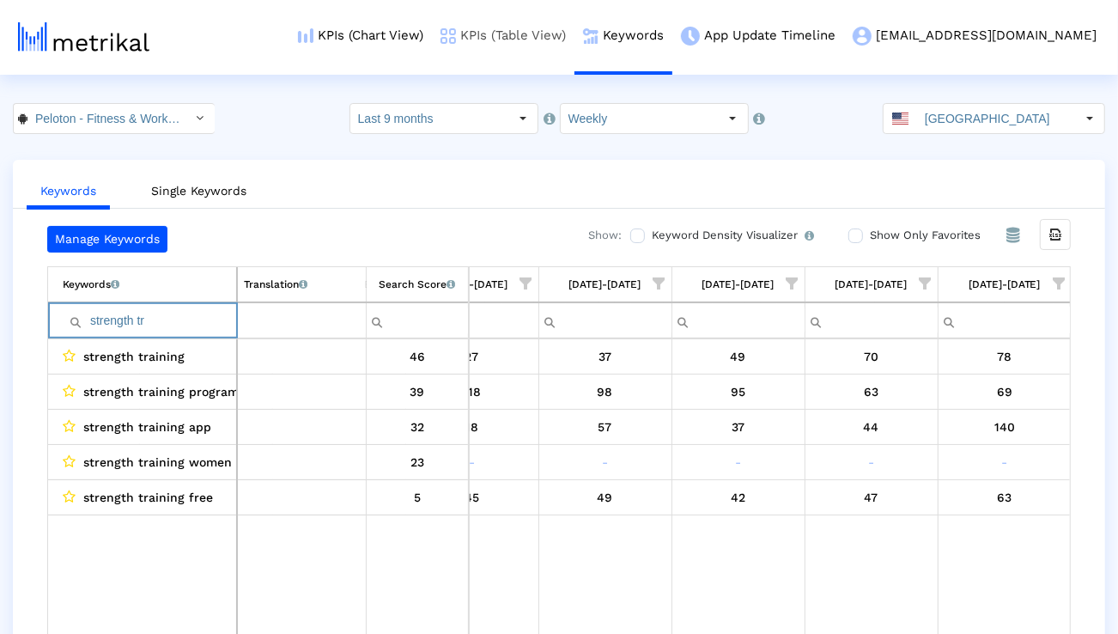
type input "u"
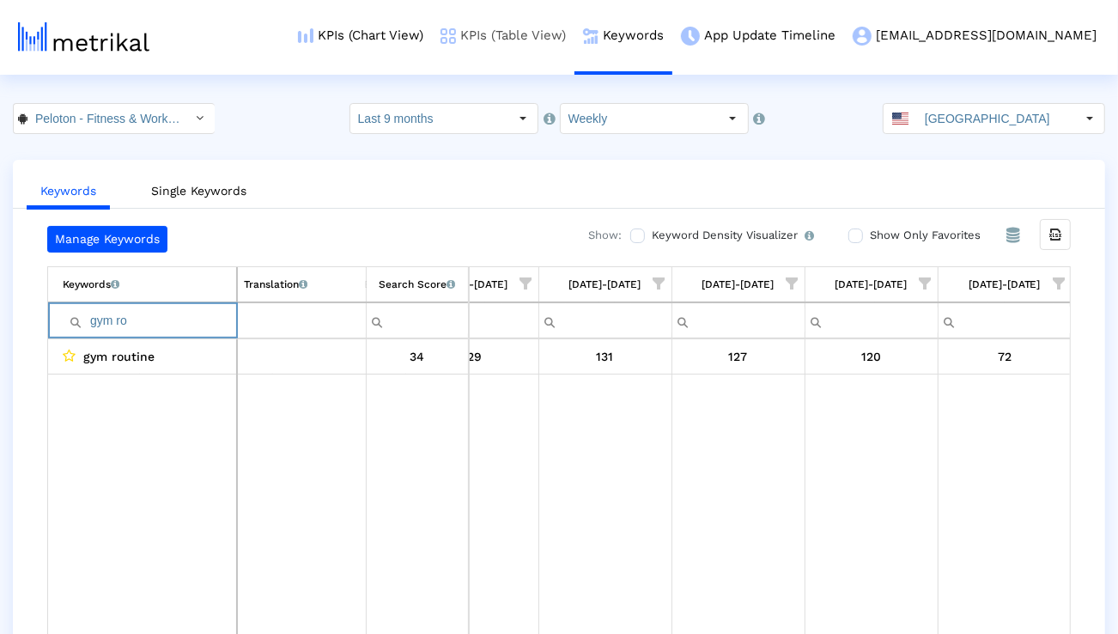
type input "a"
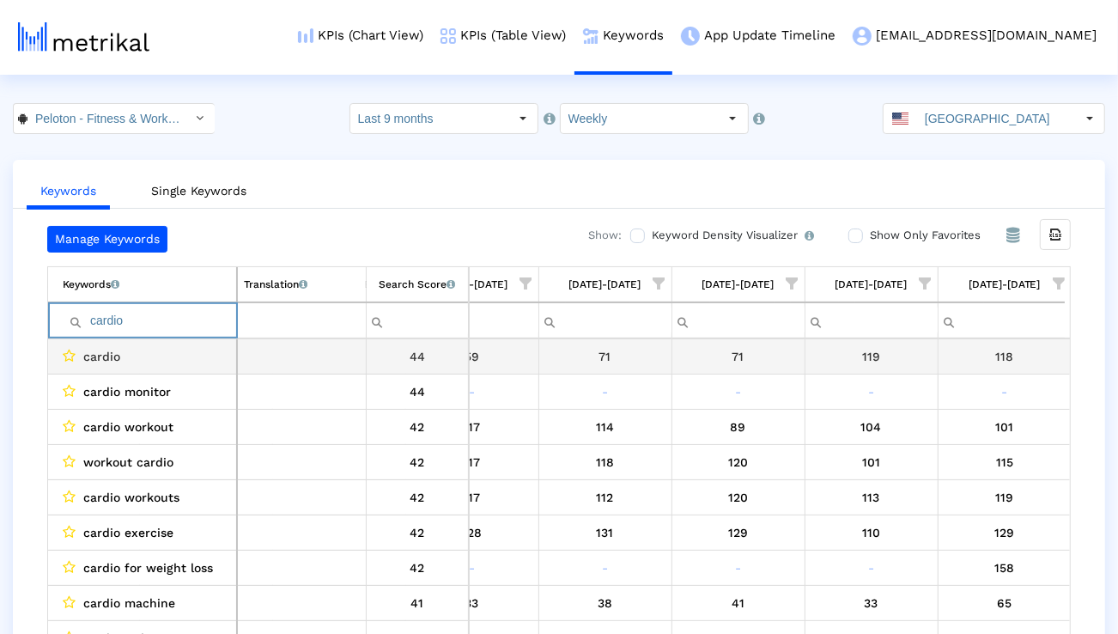
scroll to position [0, 4329]
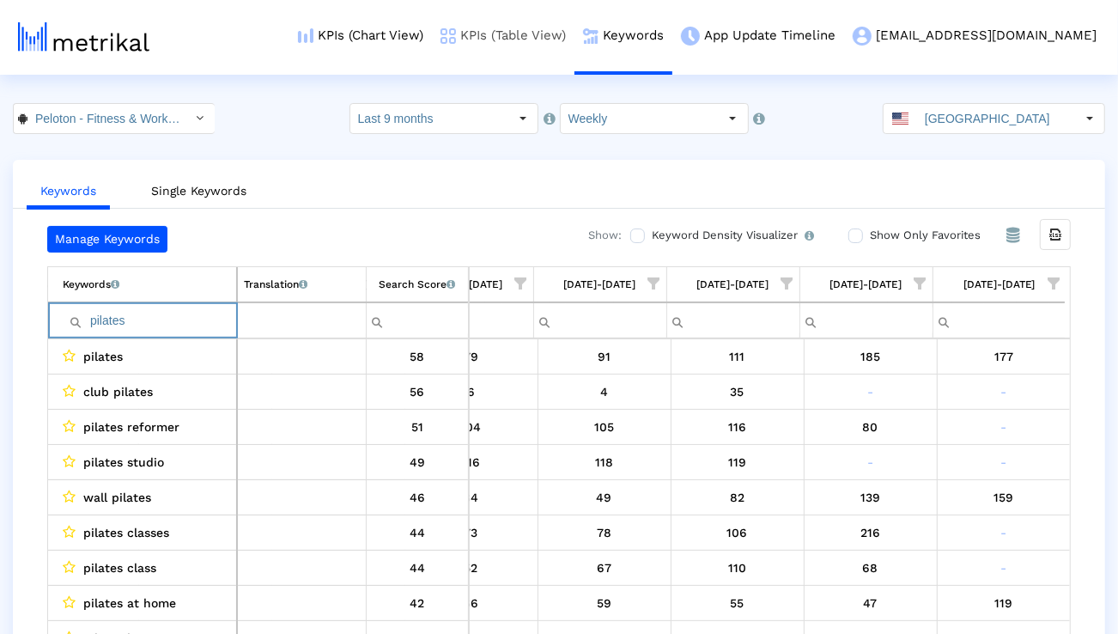
paste input "hiit workout"
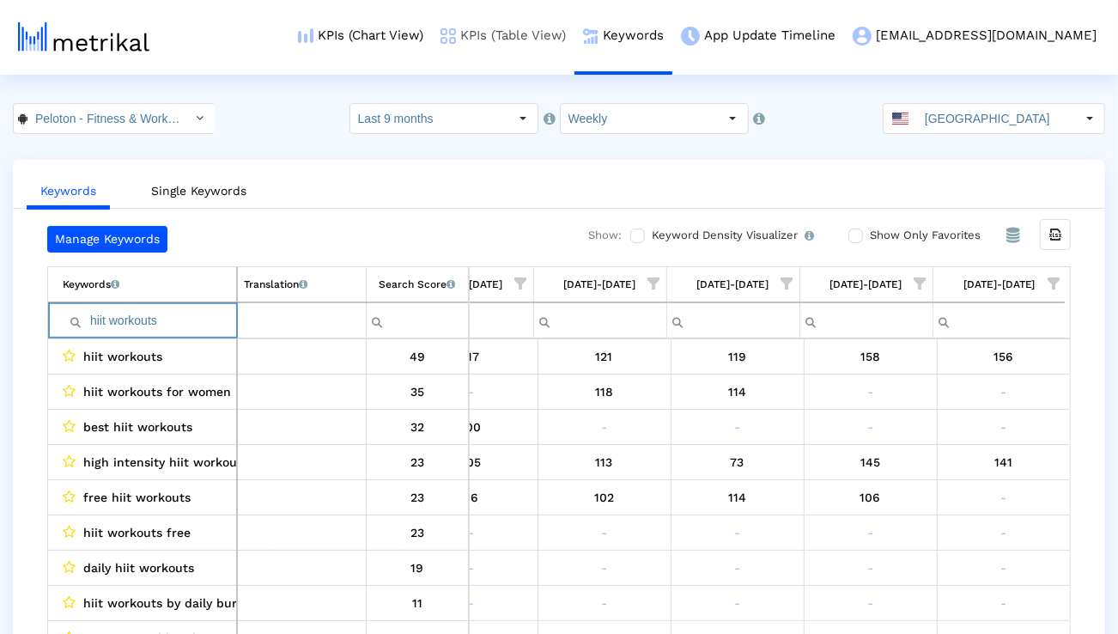
type input "hiit workouts"
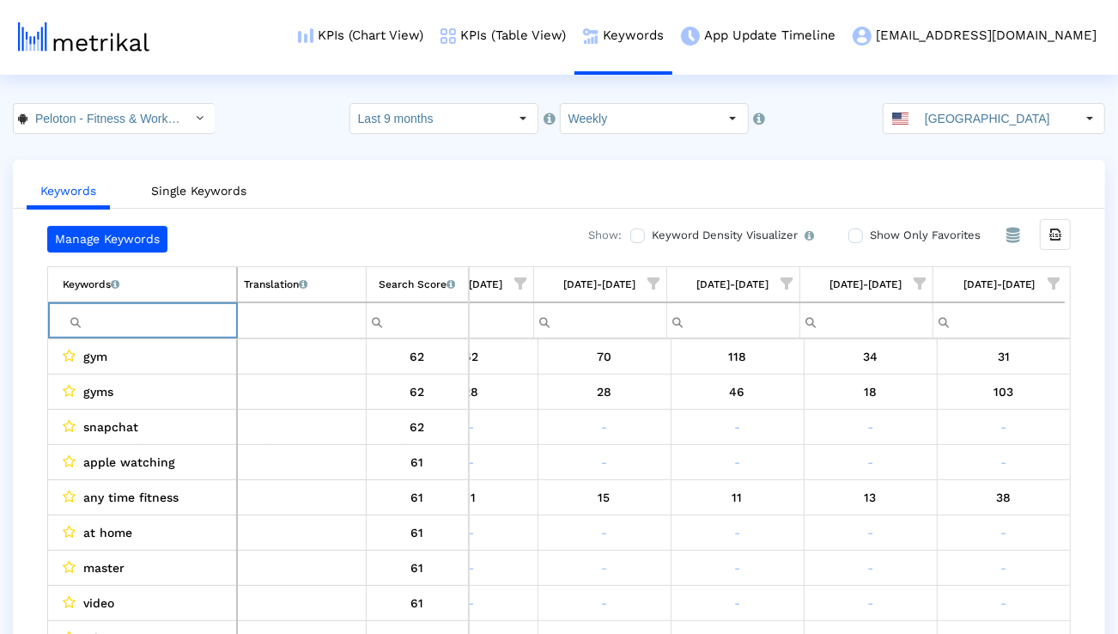
click at [1059, 289] on span "Show filter options for column '08/24/25-08/30/25'" at bounding box center [1054, 283] width 12 height 12
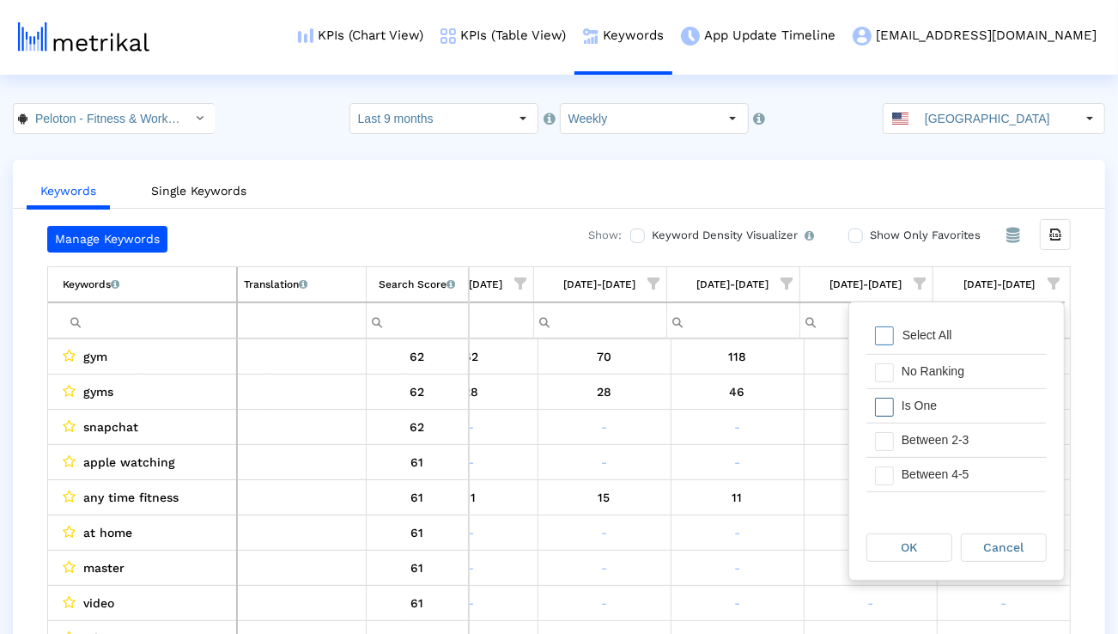
click at [980, 400] on div "Is One" at bounding box center [970, 405] width 154 height 33
click at [980, 431] on div "Between 2-3" at bounding box center [970, 439] width 154 height 33
click at [979, 463] on div "Between 4-5" at bounding box center [970, 474] width 154 height 33
click at [978, 466] on div "Between 6-10" at bounding box center [970, 469] width 154 height 33
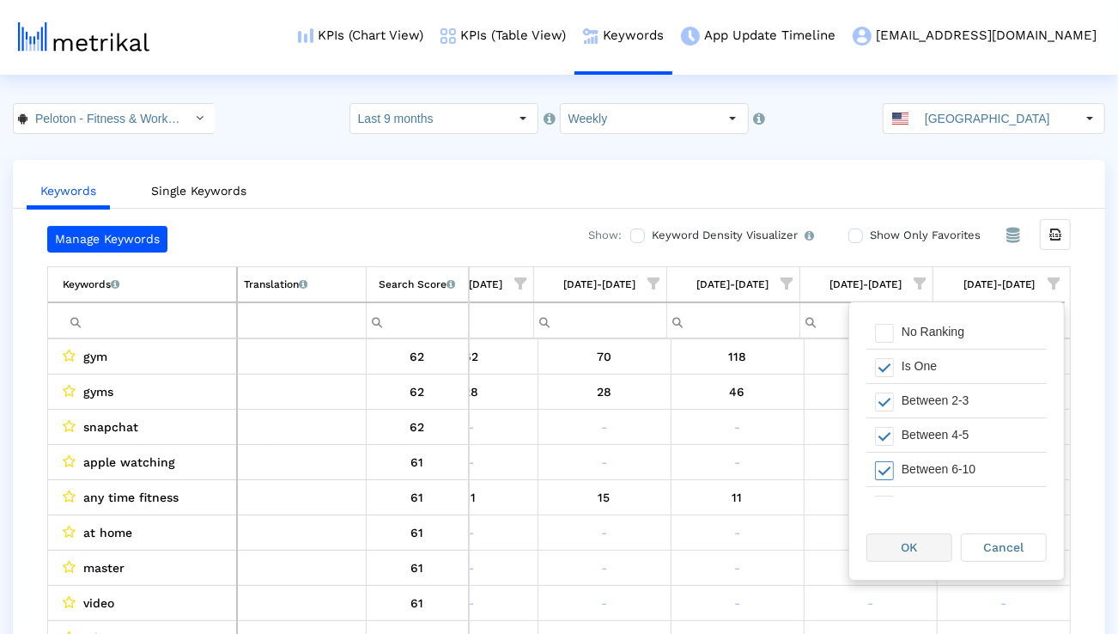
click at [937, 537] on div "OK" at bounding box center [909, 547] width 84 height 27
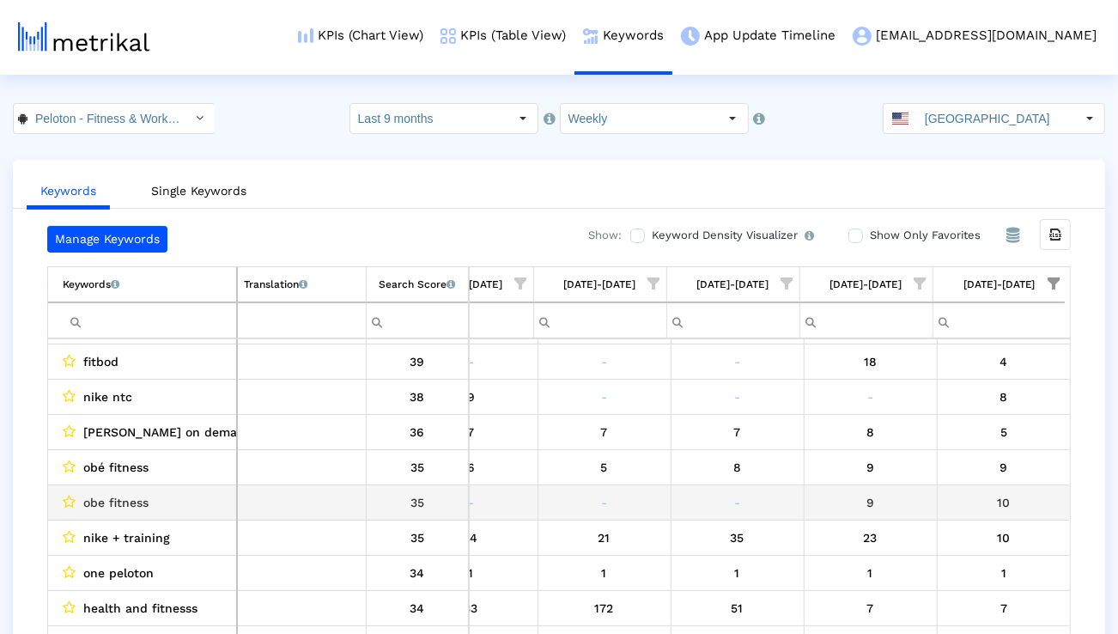
scroll to position [369, 4330]
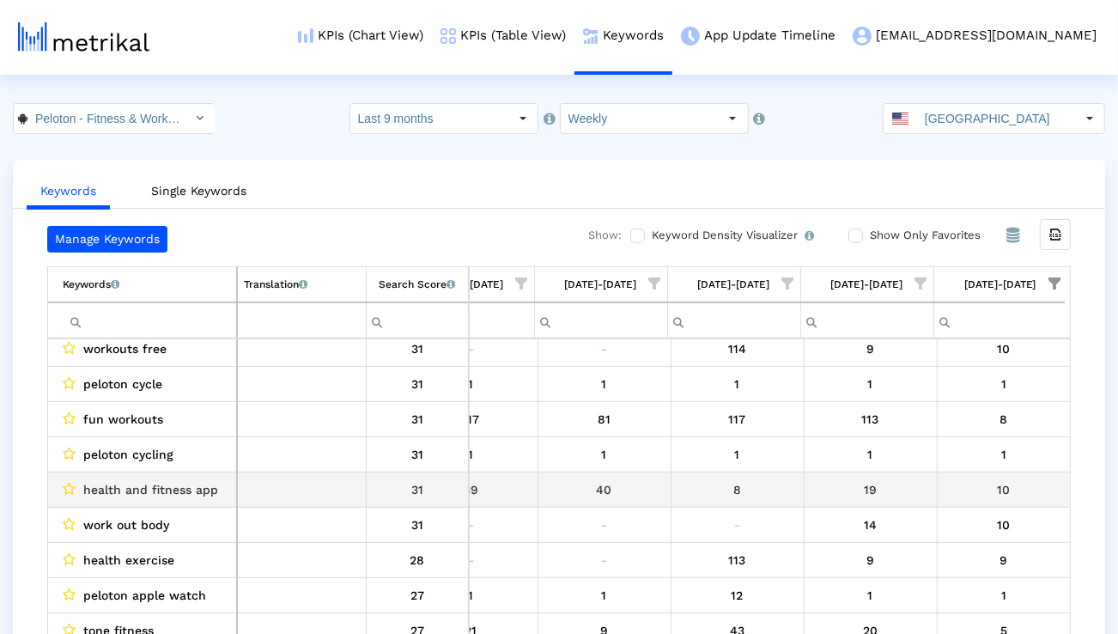
click at [212, 482] on span "health and fitness app" at bounding box center [150, 489] width 135 height 22
click at [211, 483] on span "health and fitness app" at bounding box center [150, 489] width 135 height 22
copy span "health and fitness app"
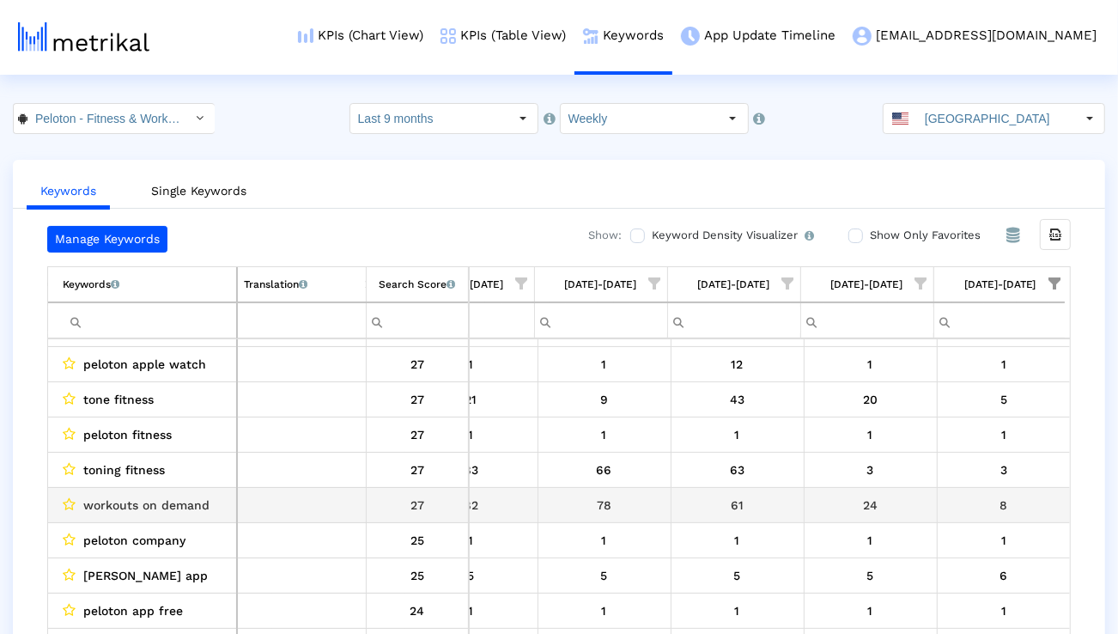
click at [158, 513] on span "workouts on demand" at bounding box center [146, 505] width 126 height 22
click at [158, 512] on span "workouts on demand" at bounding box center [146, 505] width 126 height 22
copy span "workouts on demand"
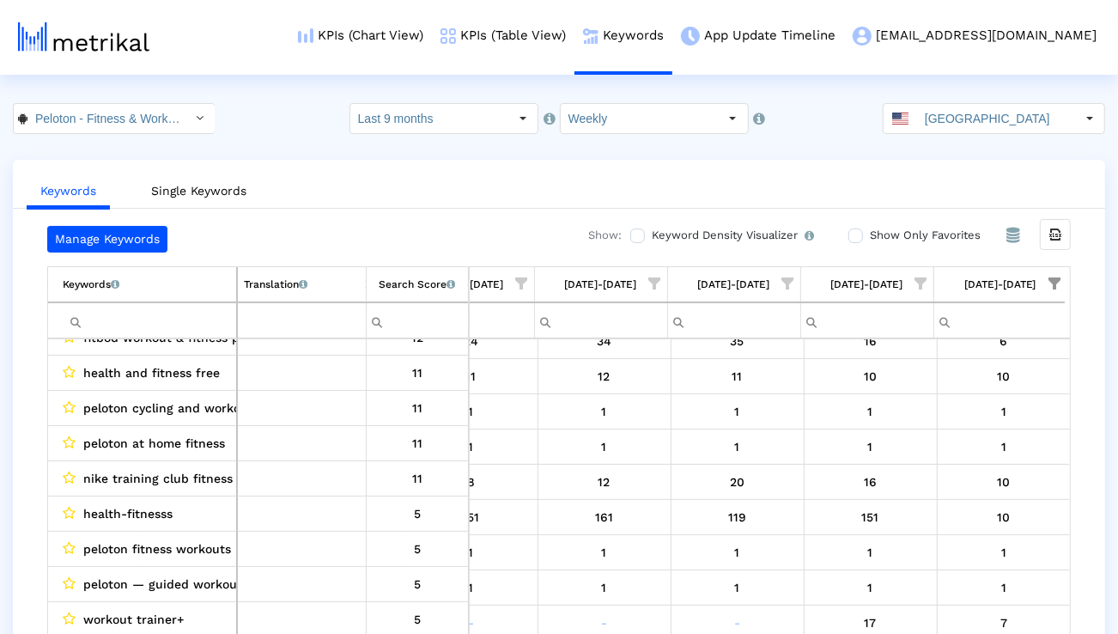
click at [951, 134] on crea-index "Peloton - Fitness & Workouts < com.onepeloton.callisto > Select how far back fr…" at bounding box center [559, 385] width 1118 height 565
click at [951, 119] on input "[GEOGRAPHIC_DATA]" at bounding box center [996, 118] width 158 height 29
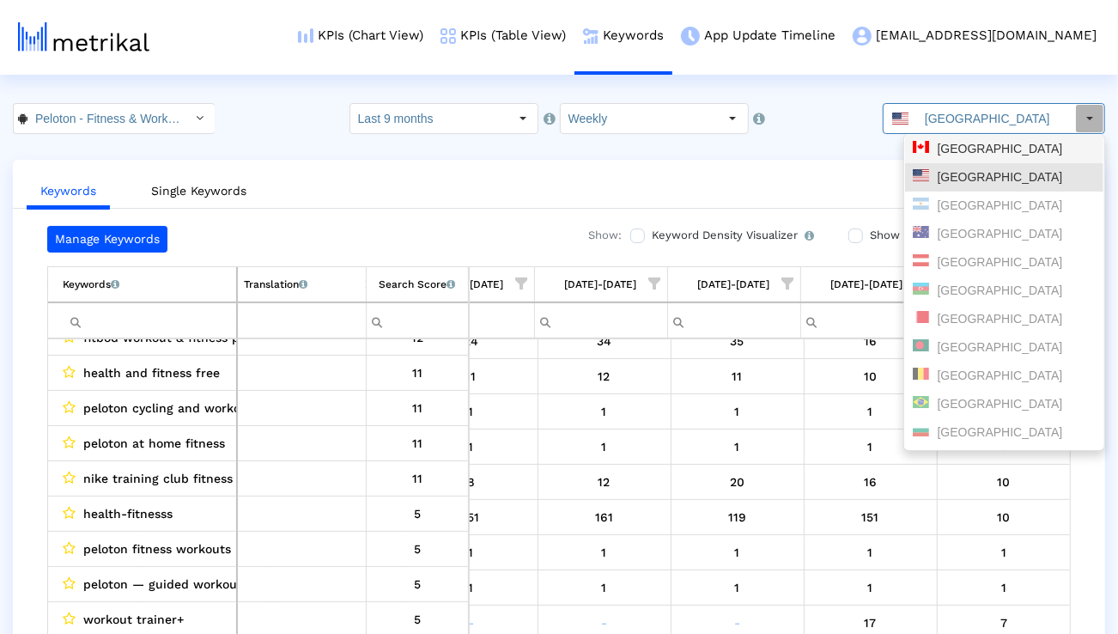
click at [944, 158] on div "[GEOGRAPHIC_DATA]" at bounding box center [1004, 149] width 198 height 28
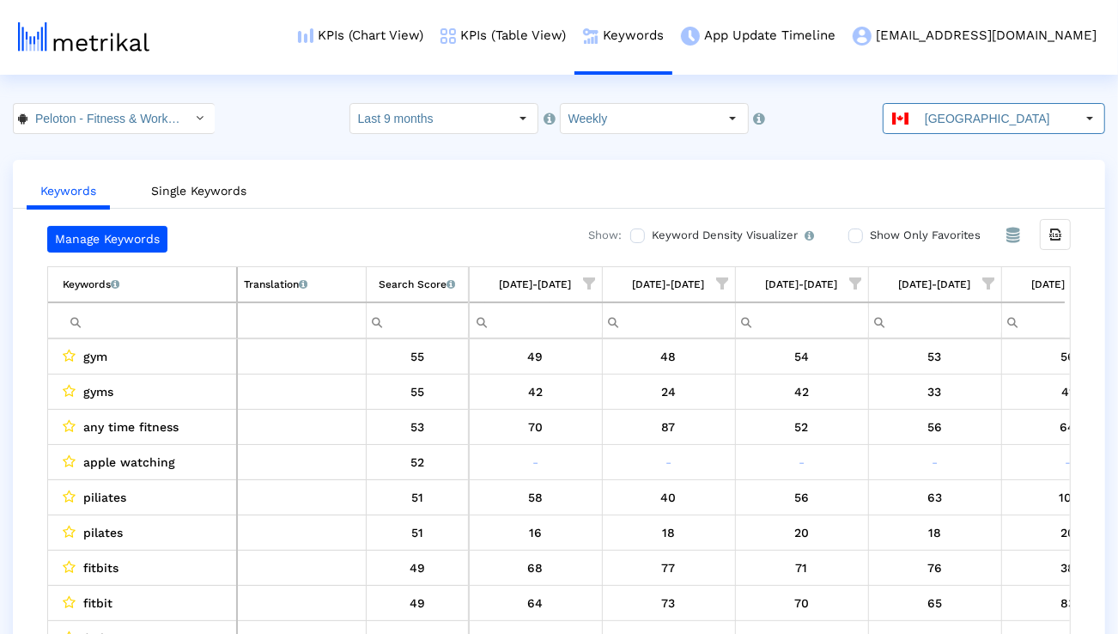
scroll to position [0, 4329]
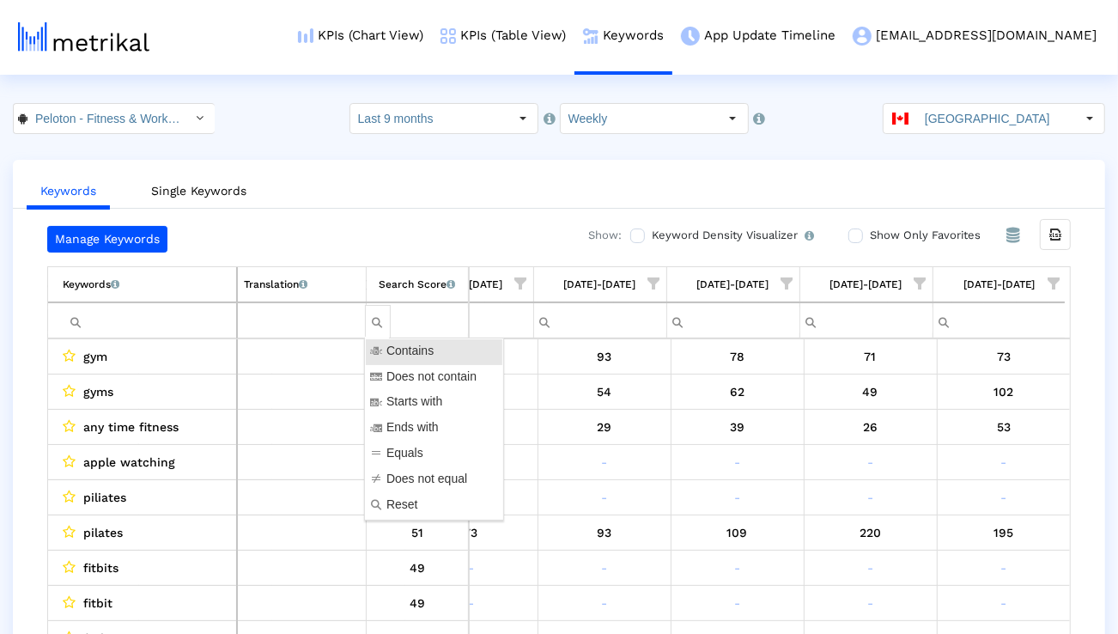
click at [132, 331] on input "Filter cell" at bounding box center [149, 321] width 173 height 28
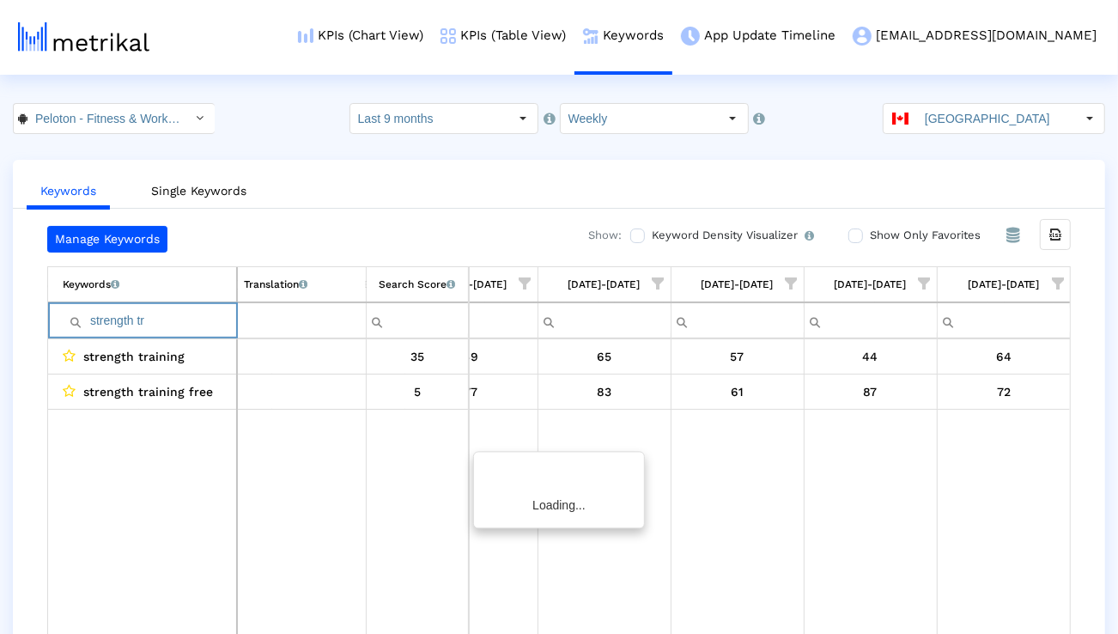
scroll to position [0, 4324]
type input "e"
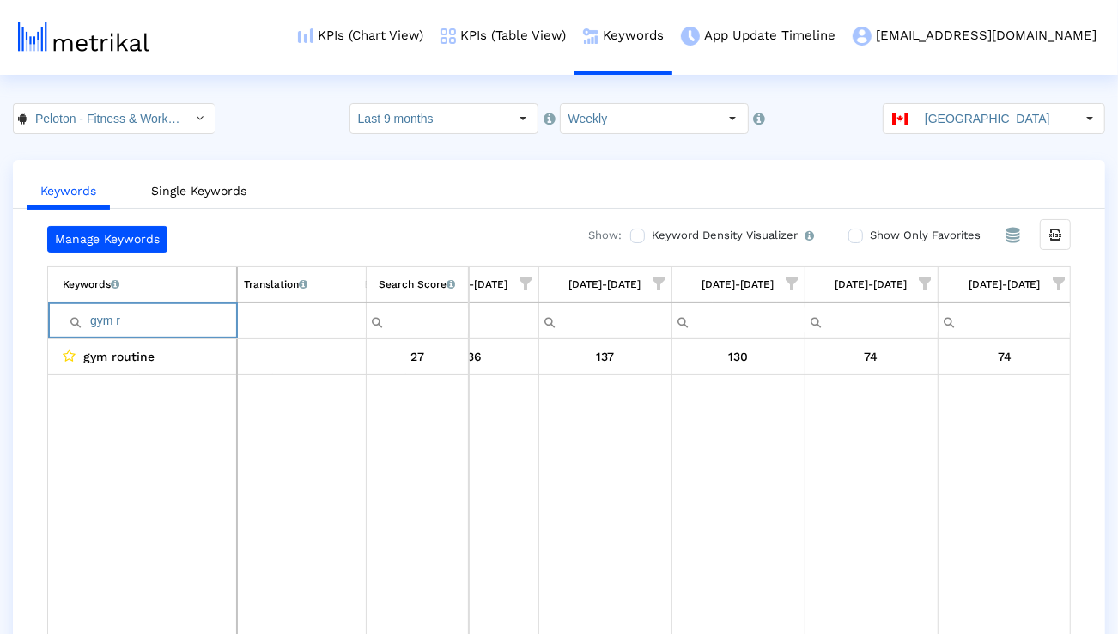
type input "a"
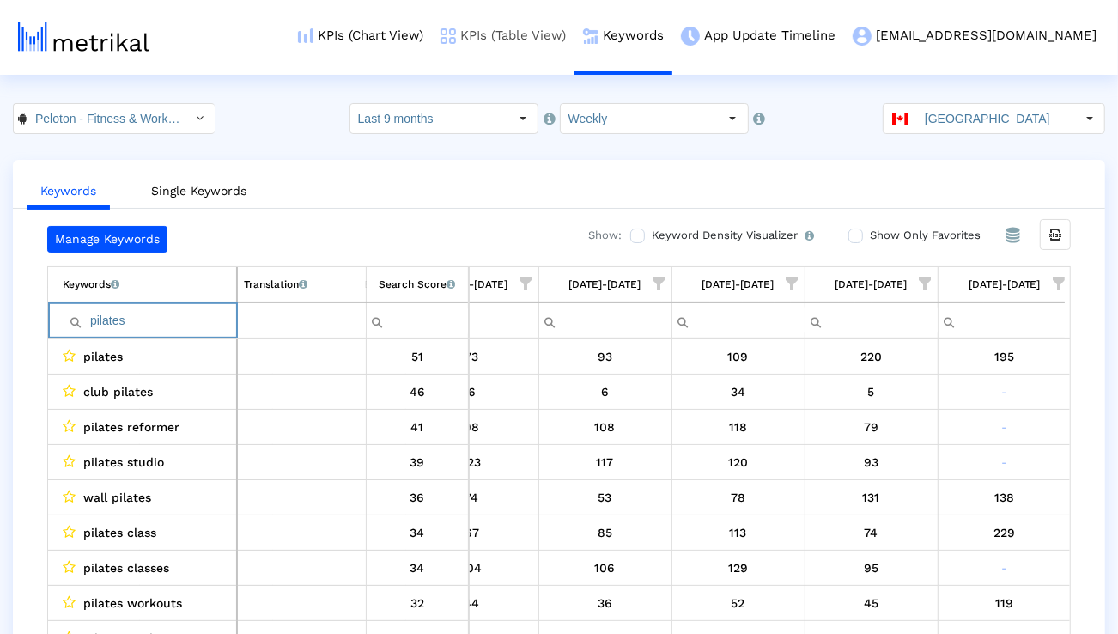
type input "pilates"
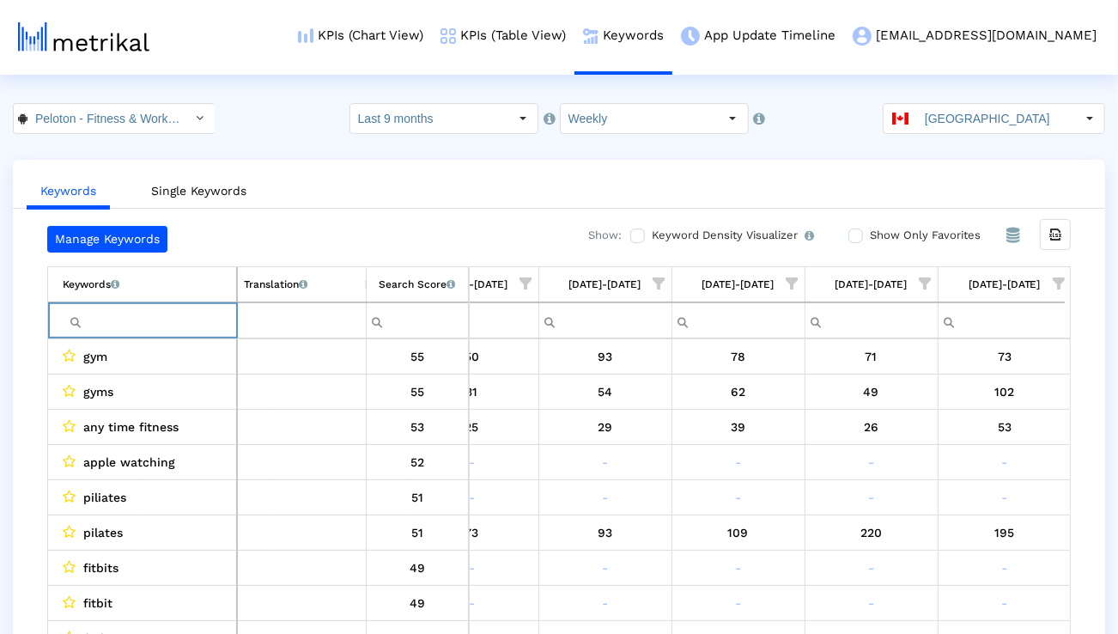
click at [1060, 279] on span "Show filter options for column '08/24/25-08/30/25'" at bounding box center [1059, 283] width 12 height 12
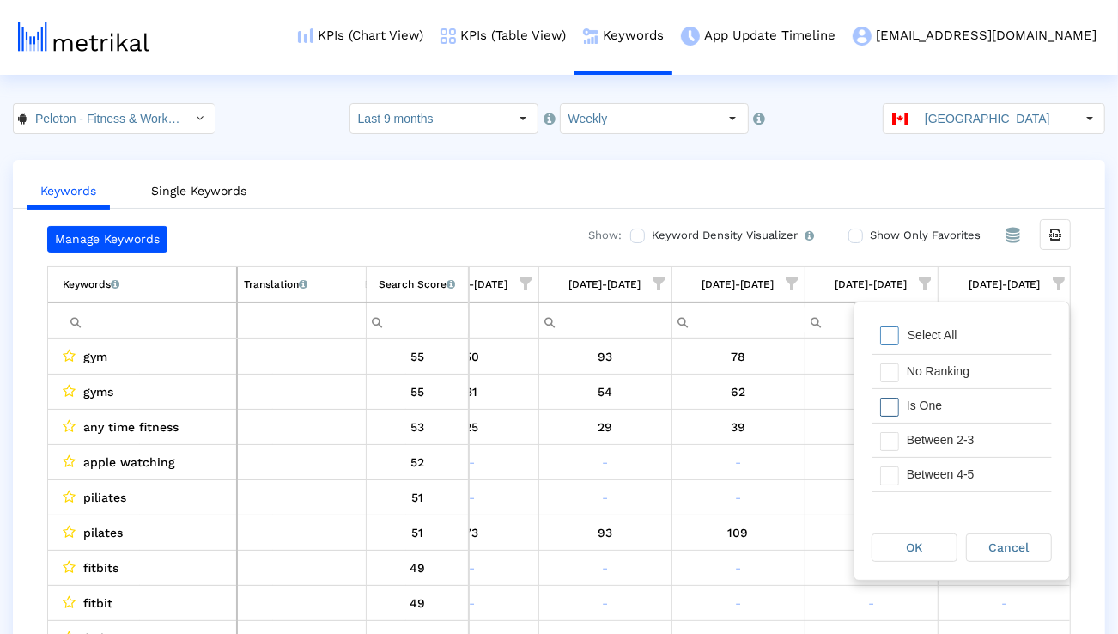
click at [943, 406] on div "Is One" at bounding box center [975, 405] width 154 height 33
click at [943, 446] on div "Between 2-3" at bounding box center [975, 439] width 154 height 33
click at [943, 462] on div "Between 4-5" at bounding box center [975, 474] width 154 height 33
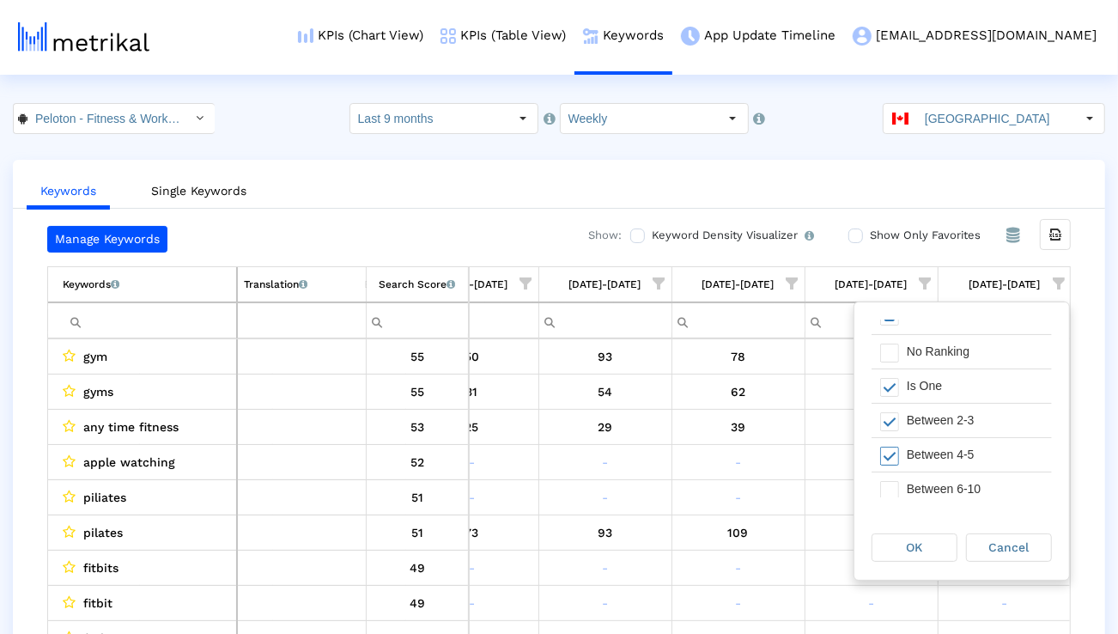
scroll to position [26, 0]
click at [938, 472] on div "Between 6-10" at bounding box center [975, 482] width 154 height 33
click at [919, 539] on div "OK" at bounding box center [915, 547] width 84 height 27
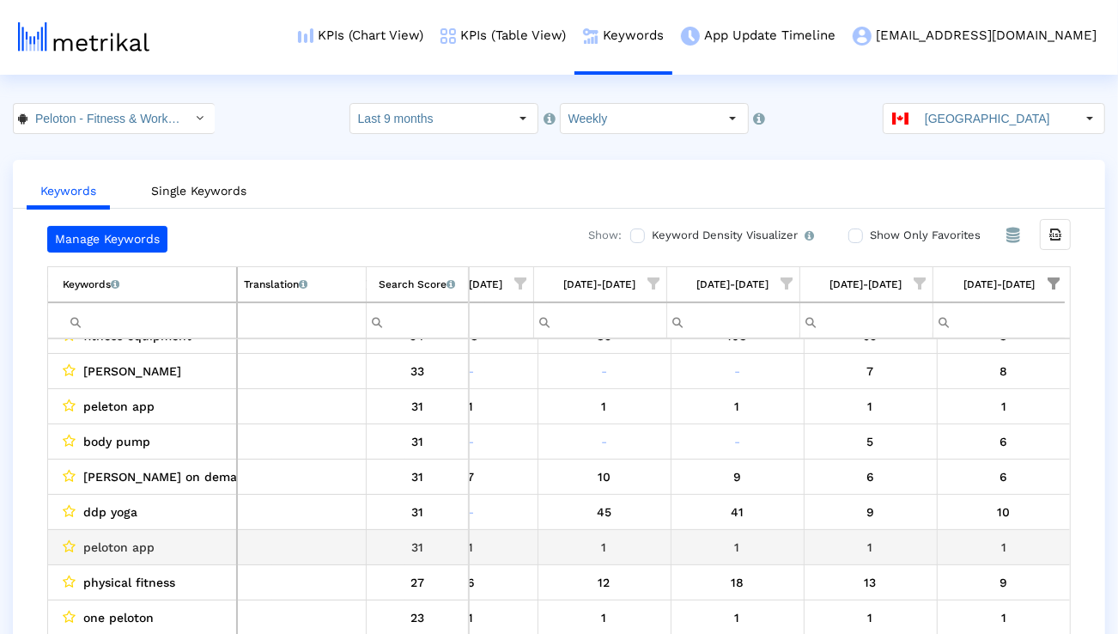
scroll to position [255, 4330]
